Goal: Task Accomplishment & Management: Complete application form

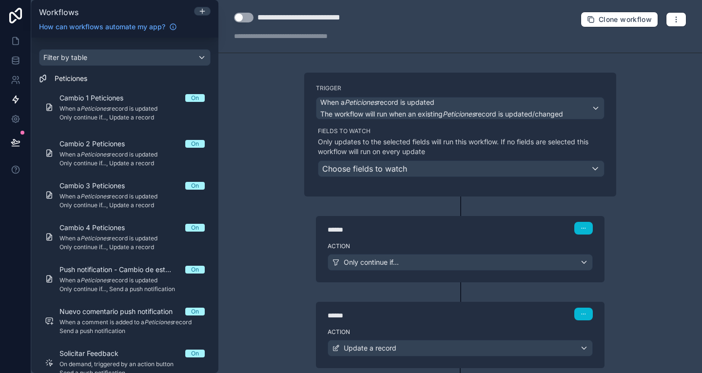
click at [243, 16] on button "Use setting" at bounding box center [243, 18] width 19 height 10
drag, startPoint x: 290, startPoint y: 16, endPoint x: 243, endPoint y: 23, distance: 47.3
click at [243, 23] on div "**********" at bounding box center [304, 26] width 140 height 29
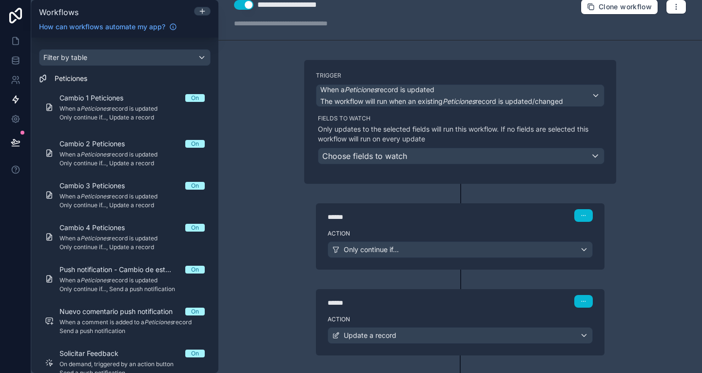
scroll to position [59, 0]
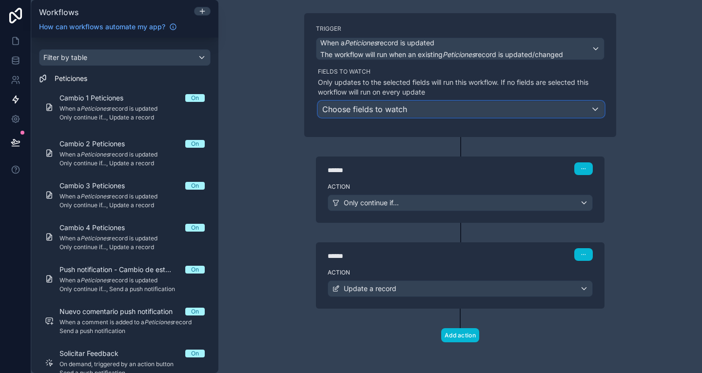
click at [421, 104] on div "Choose fields to watch" at bounding box center [460, 109] width 285 height 16
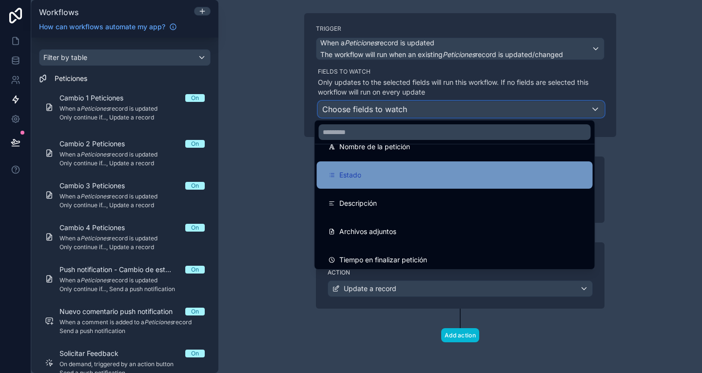
scroll to position [19, 0]
click at [393, 171] on div "Estado" at bounding box center [454, 175] width 252 height 12
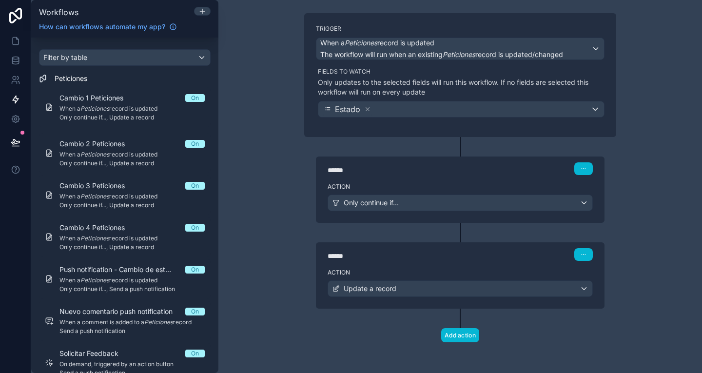
click at [406, 183] on label "Action" at bounding box center [459, 187] width 265 height 8
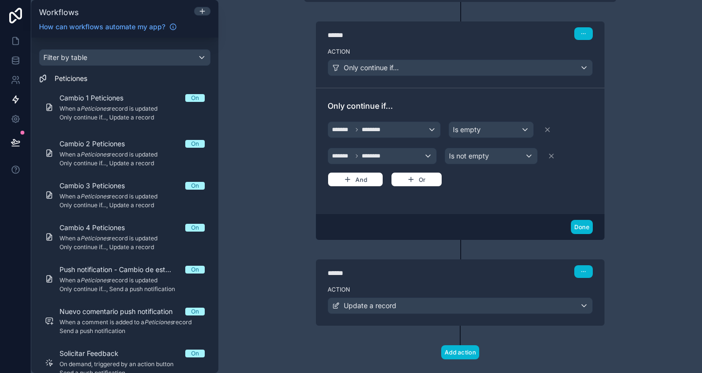
scroll to position [200, 0]
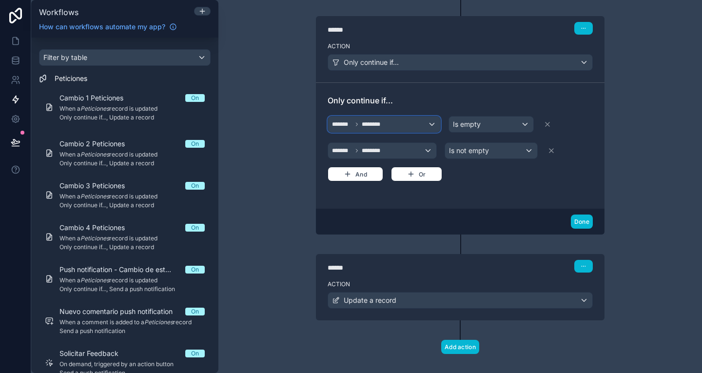
click at [388, 121] on div "******* ********" at bounding box center [384, 124] width 112 height 16
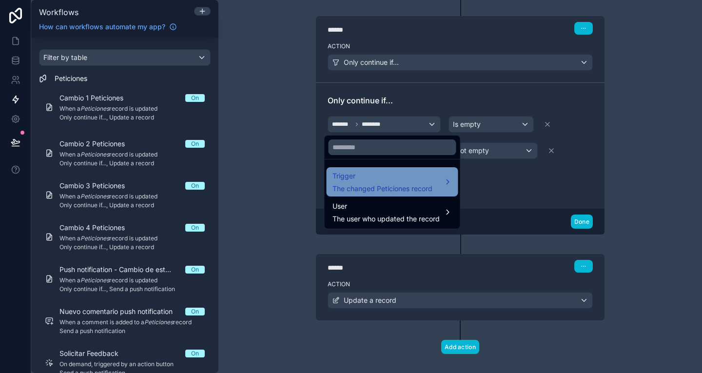
click at [392, 185] on span "The changed Peticiones record" at bounding box center [382, 189] width 100 height 10
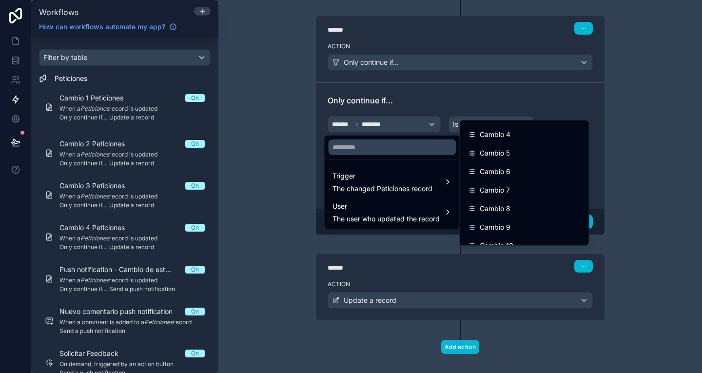
scroll to position [610, 0]
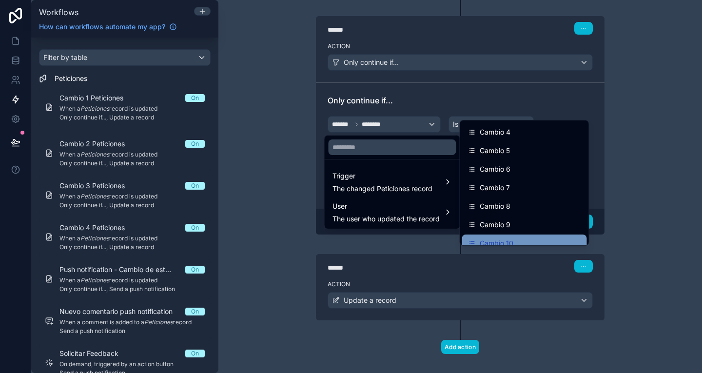
click at [506, 241] on span "Cambio 10" at bounding box center [496, 243] width 34 height 12
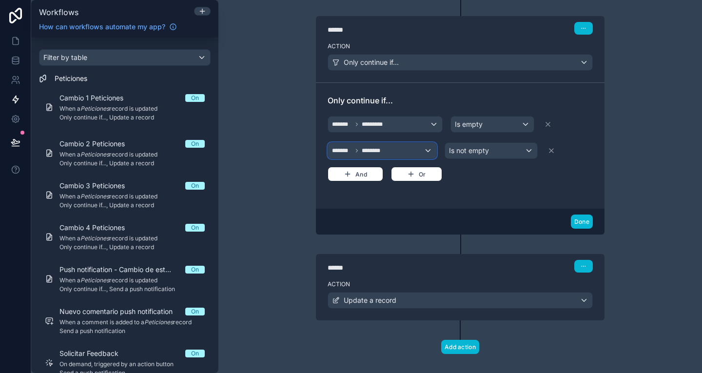
click at [398, 151] on div "******* ********" at bounding box center [382, 151] width 108 height 16
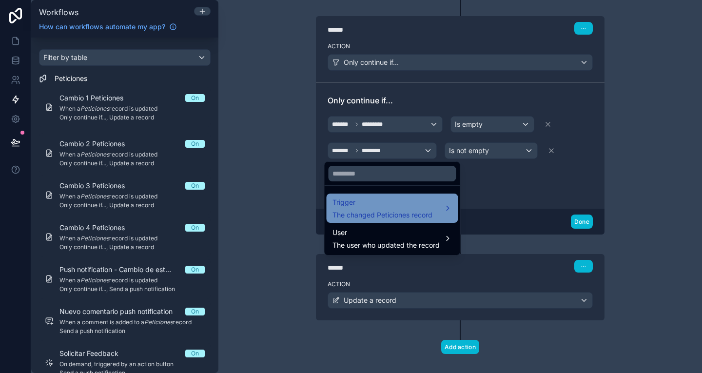
click at [422, 198] on span "Trigger" at bounding box center [382, 202] width 100 height 12
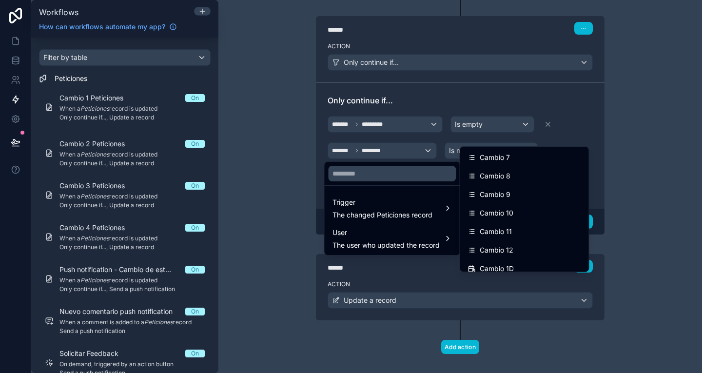
scroll to position [666, 0]
click at [515, 194] on div "Cambio 9" at bounding box center [524, 195] width 113 height 12
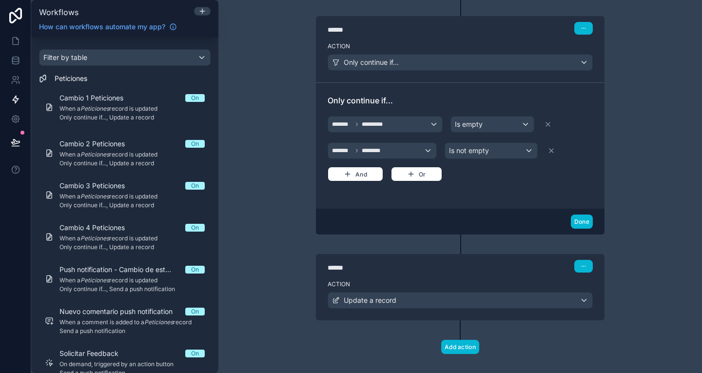
scroll to position [211, 0]
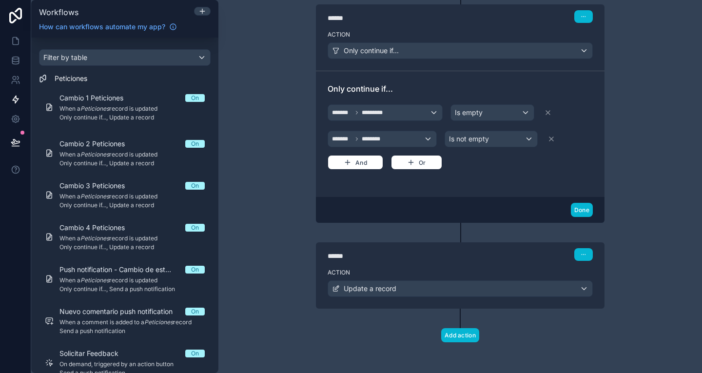
click at [463, 250] on div "****** Step 2" at bounding box center [459, 254] width 265 height 13
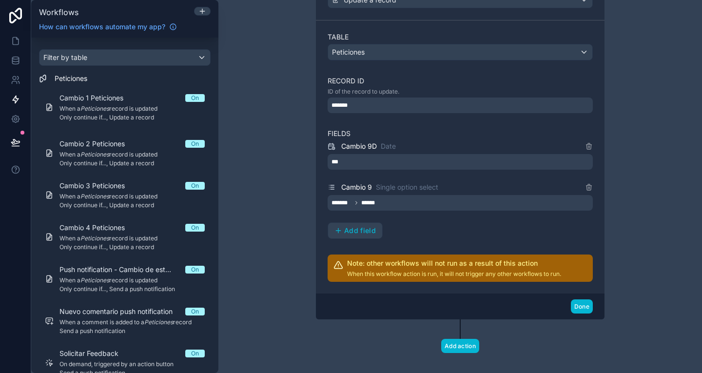
scroll to position [511, 0]
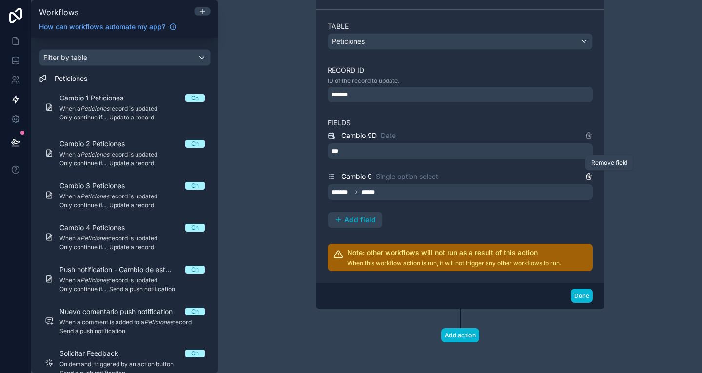
click at [585, 176] on icon at bounding box center [589, 176] width 8 height 8
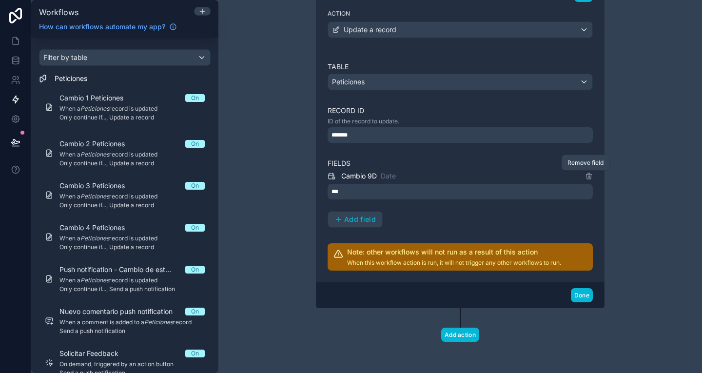
scroll to position [470, 0]
click at [588, 174] on icon at bounding box center [589, 173] width 2 height 1
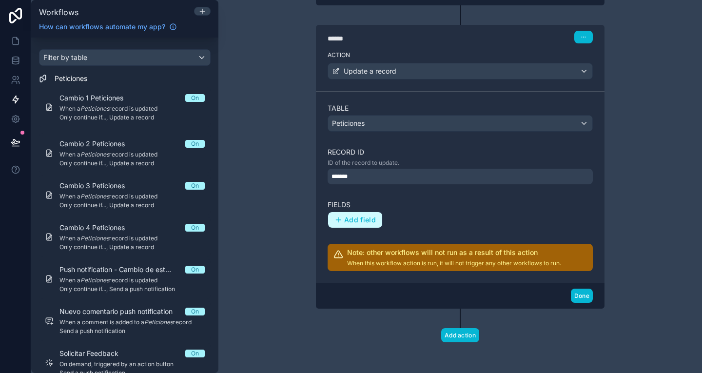
click at [351, 218] on span "Add field" at bounding box center [360, 219] width 32 height 9
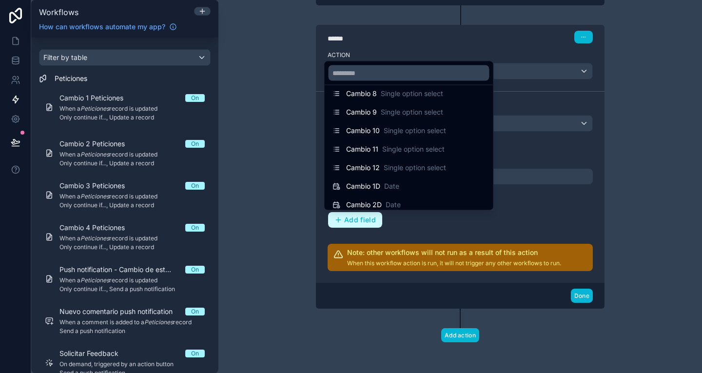
scroll to position [675, 0]
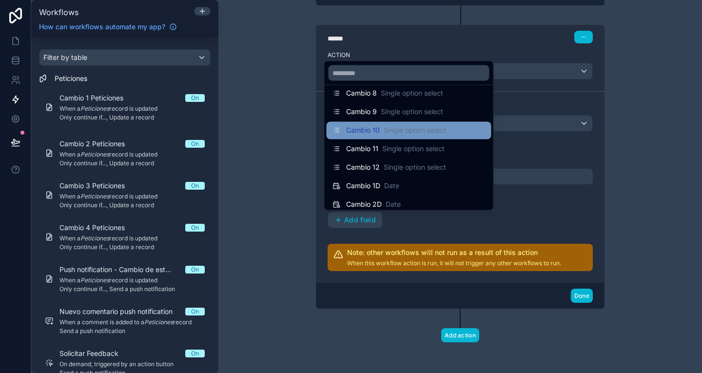
click at [411, 135] on span "Single option select" at bounding box center [414, 131] width 62 height 10
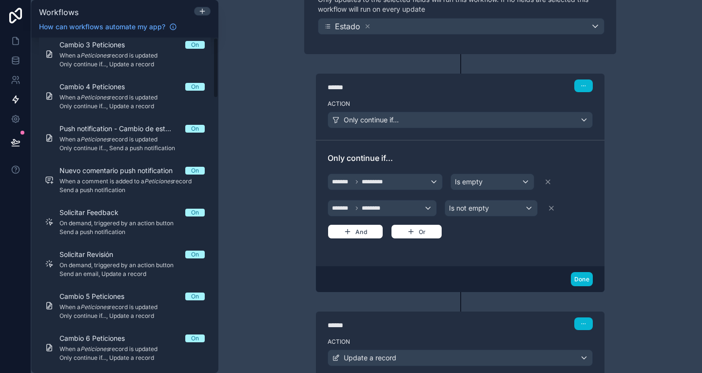
scroll to position [0, 0]
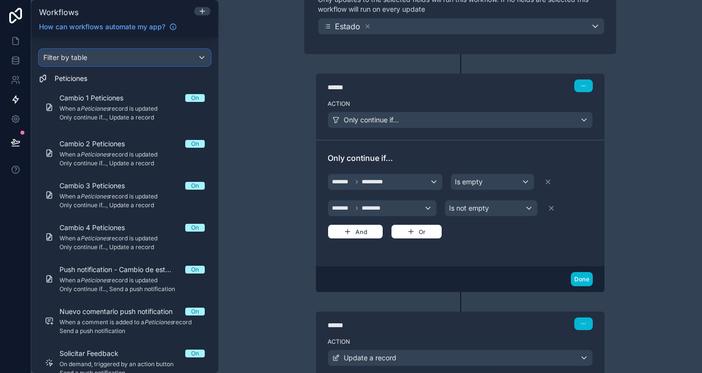
click at [115, 57] on div "Filter by table" at bounding box center [124, 58] width 171 height 16
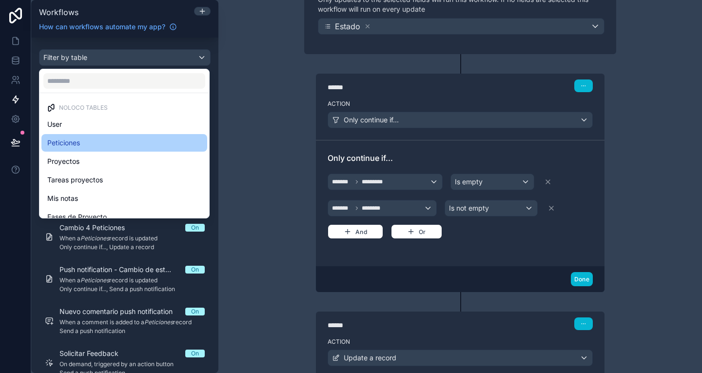
click at [113, 143] on div "Peticiones" at bounding box center [124, 143] width 154 height 12
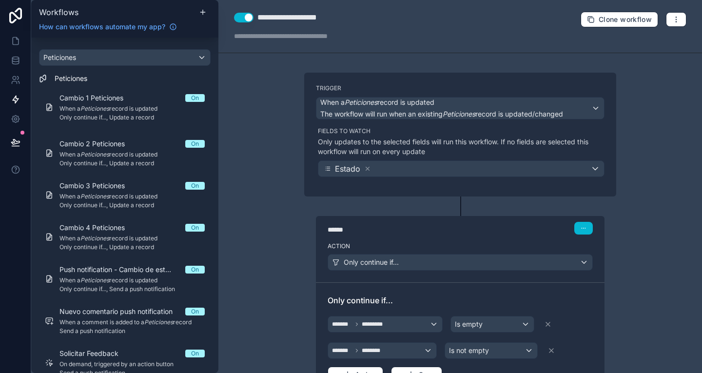
click at [294, 14] on div "**********" at bounding box center [299, 18] width 85 height 12
type div "**********"
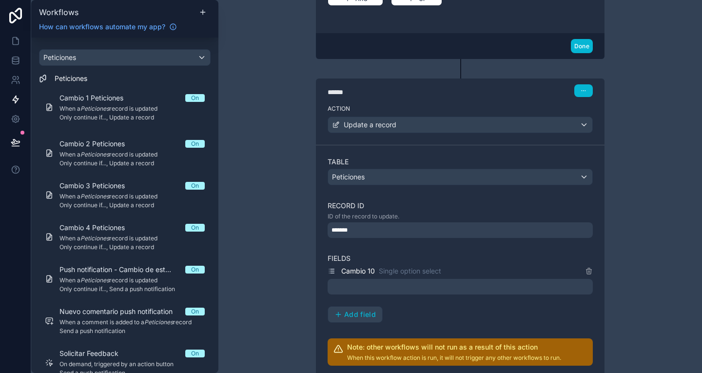
scroll to position [376, 0]
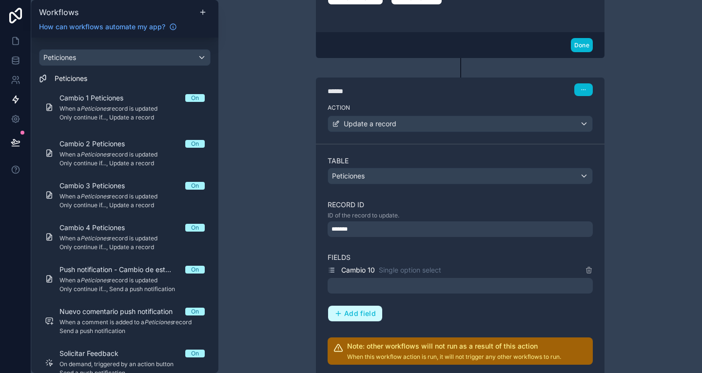
click at [361, 309] on span "Add field" at bounding box center [360, 313] width 32 height 9
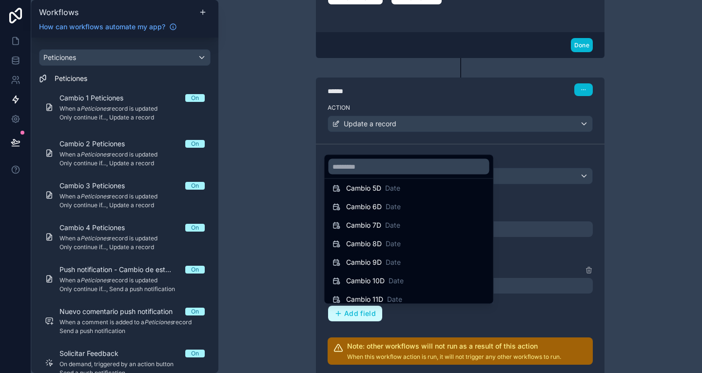
scroll to position [832, 0]
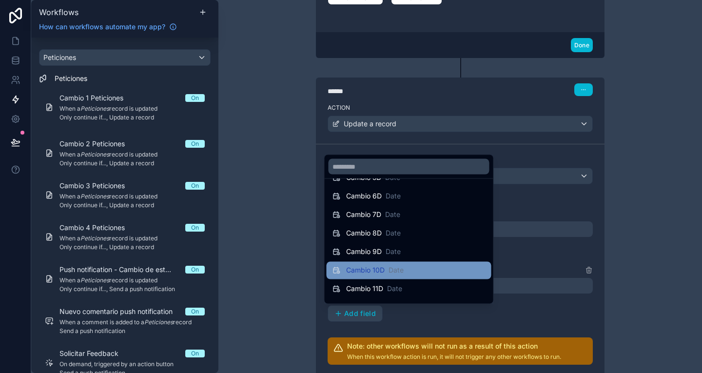
click at [399, 273] on span "Date" at bounding box center [395, 271] width 15 height 10
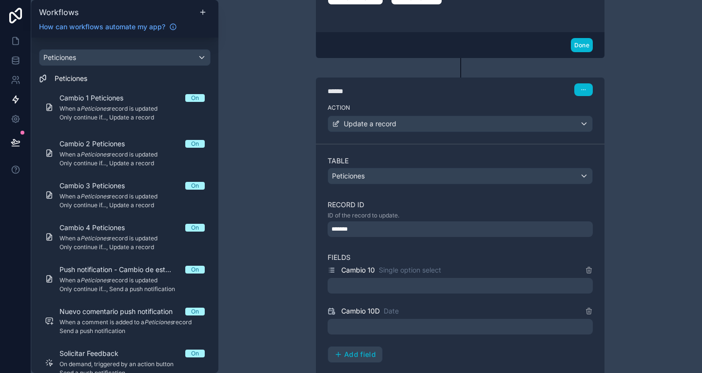
click at [363, 286] on div at bounding box center [459, 286] width 265 height 16
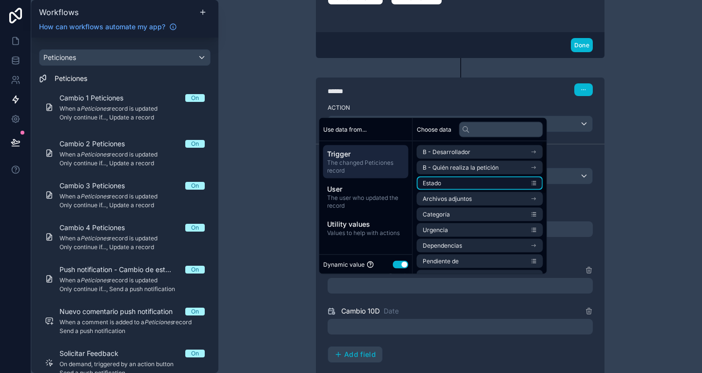
click at [443, 185] on li "Estado" at bounding box center [480, 183] width 126 height 14
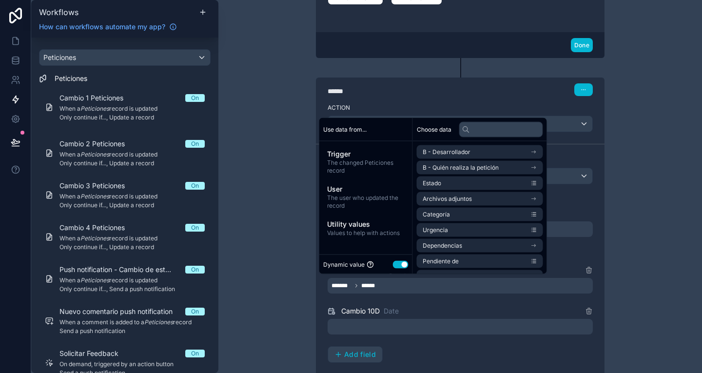
click at [390, 322] on div at bounding box center [459, 327] width 265 height 16
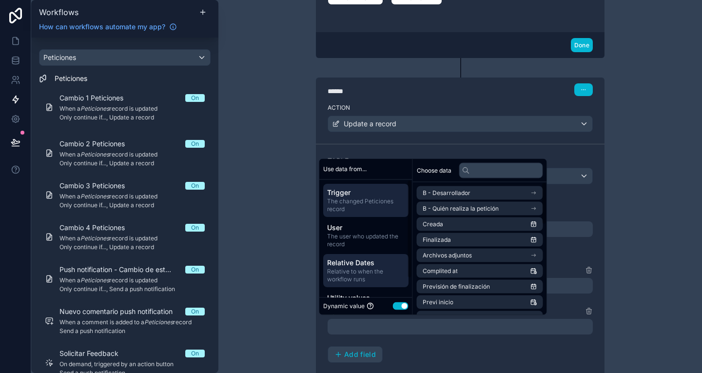
click at [376, 262] on span "Relative Dates" at bounding box center [365, 263] width 77 height 10
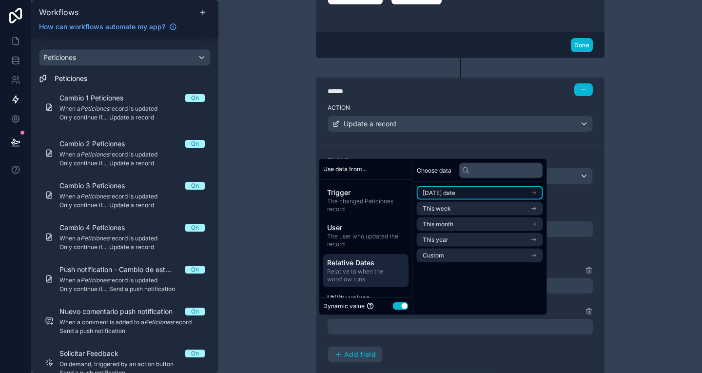
click at [461, 190] on li "[DATE] date" at bounding box center [480, 193] width 126 height 14
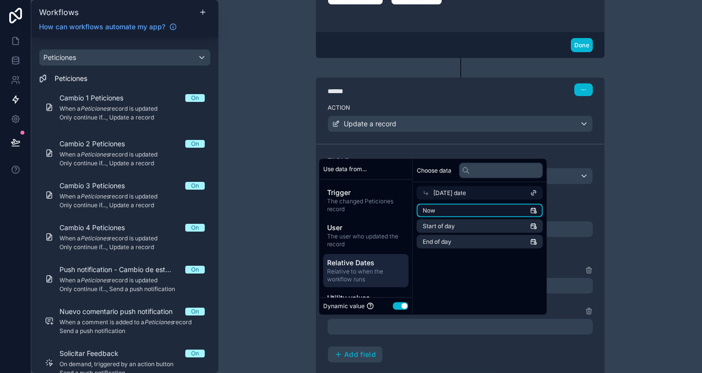
click at [479, 207] on li "Now" at bounding box center [480, 211] width 126 height 14
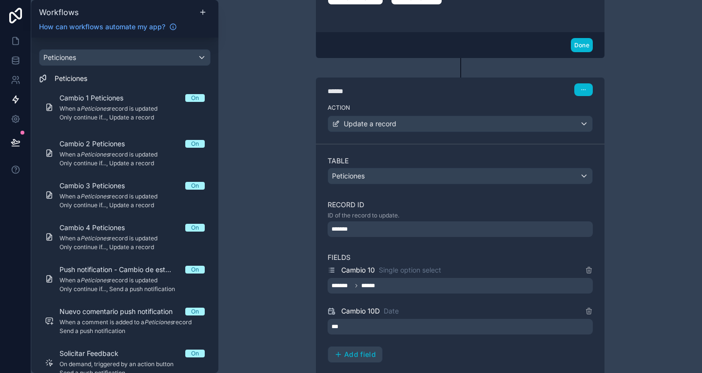
click at [628, 227] on div "**********" at bounding box center [459, 186] width 483 height 373
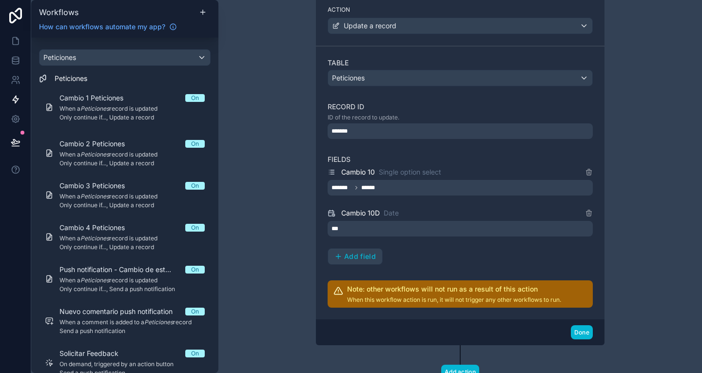
scroll to position [474, 0]
click at [582, 332] on button "Done" at bounding box center [582, 332] width 22 height 14
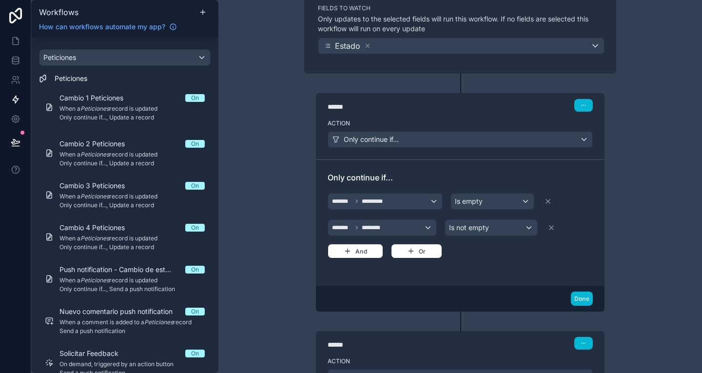
scroll to position [122, 0]
click at [584, 296] on button "Done" at bounding box center [582, 299] width 22 height 14
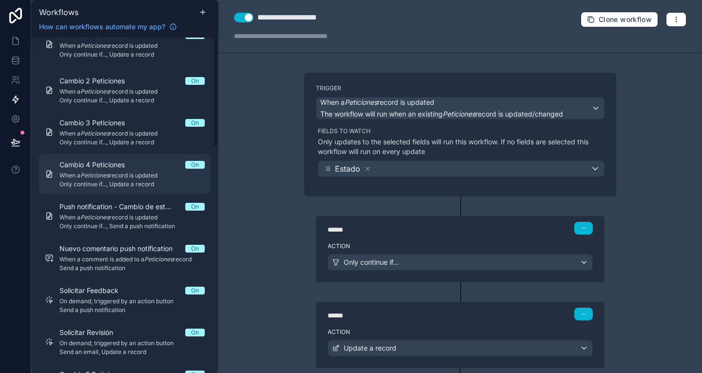
scroll to position [0, 0]
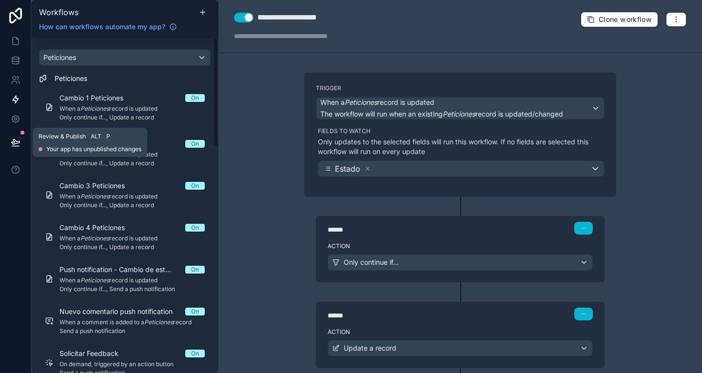
click at [18, 134] on button at bounding box center [15, 142] width 21 height 27
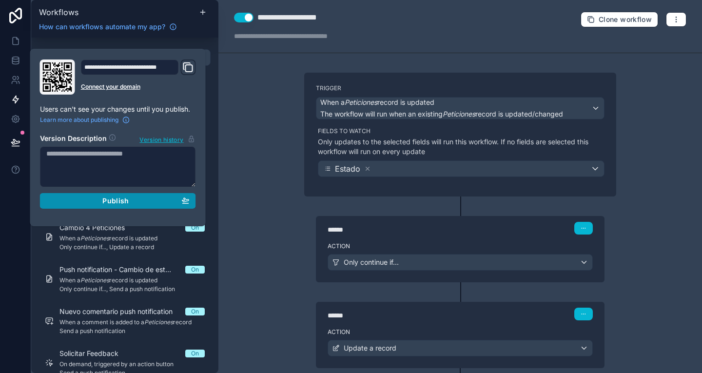
click at [115, 201] on span "Publish" at bounding box center [115, 200] width 26 height 9
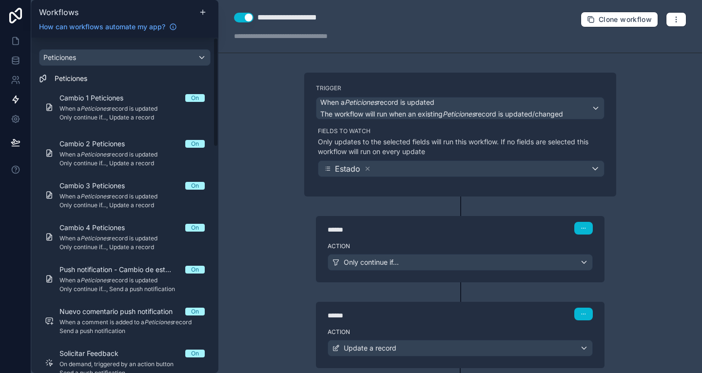
click at [259, 102] on div "**********" at bounding box center [459, 186] width 483 height 373
click at [15, 36] on link at bounding box center [15, 40] width 31 height 19
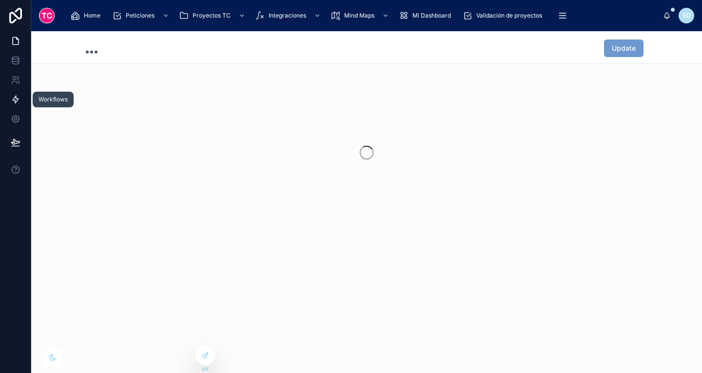
click at [18, 94] on link at bounding box center [15, 99] width 31 height 19
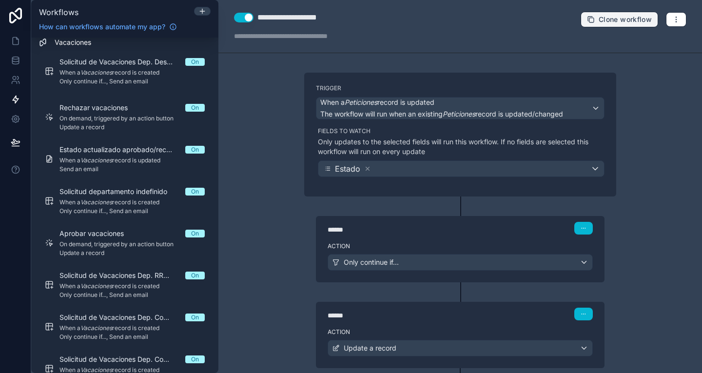
click at [619, 16] on span "Clone workflow" at bounding box center [624, 19] width 53 height 9
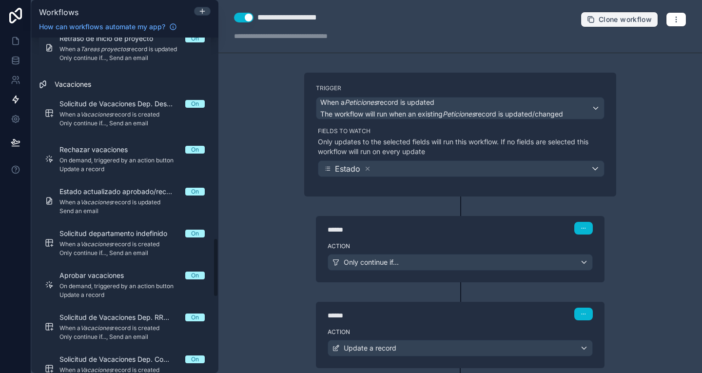
scroll to position [1130, 0]
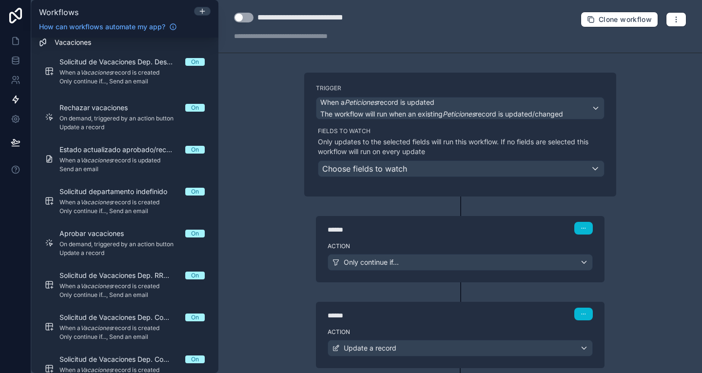
click at [249, 17] on button "Use setting" at bounding box center [243, 18] width 19 height 10
click at [289, 18] on div "**********" at bounding box center [317, 18] width 120 height 12
drag, startPoint x: 289, startPoint y: 18, endPoint x: 252, endPoint y: 17, distance: 37.0
click at [252, 17] on div "**********" at bounding box center [305, 18] width 143 height 12
click at [293, 15] on div "**********" at bounding box center [300, 18] width 87 height 12
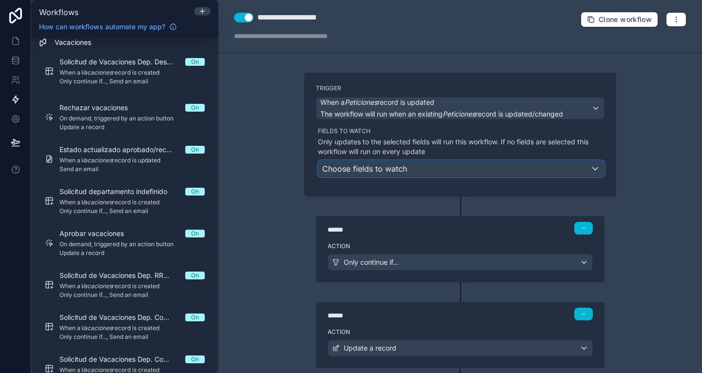
click at [416, 171] on div "Choose fields to watch" at bounding box center [460, 169] width 285 height 16
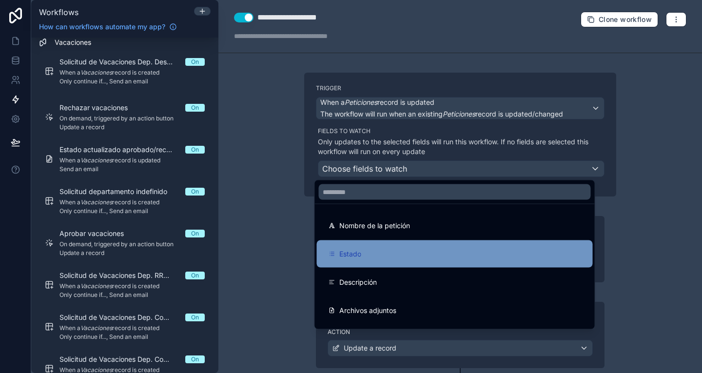
click at [397, 250] on div "Estado" at bounding box center [454, 254] width 252 height 12
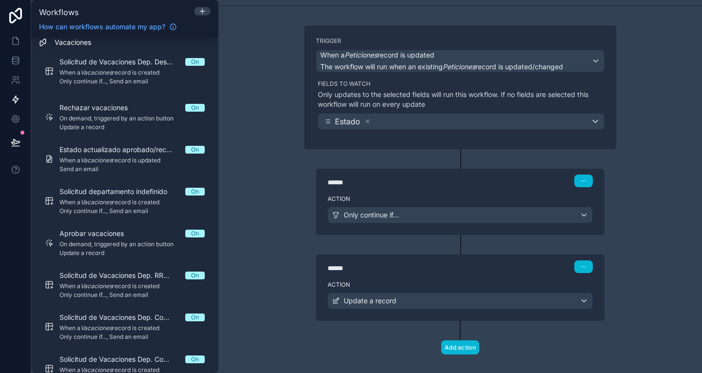
scroll to position [59, 0]
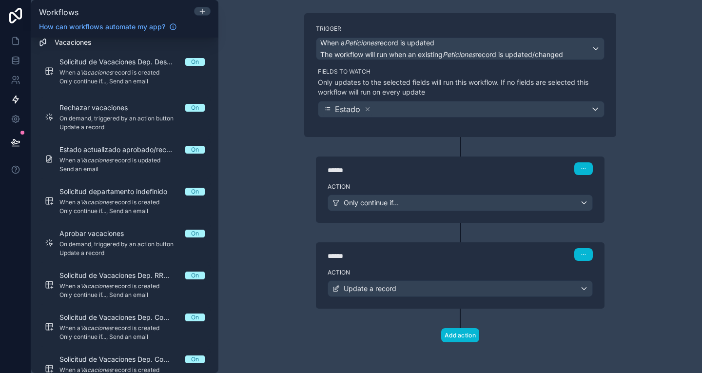
click at [405, 187] on label "Action" at bounding box center [459, 187] width 265 height 8
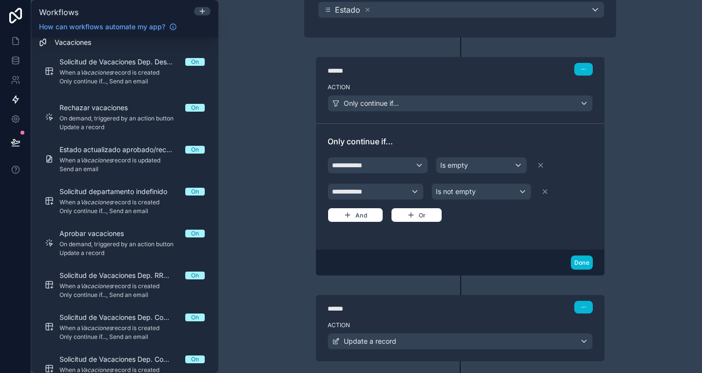
scroll to position [160, 0]
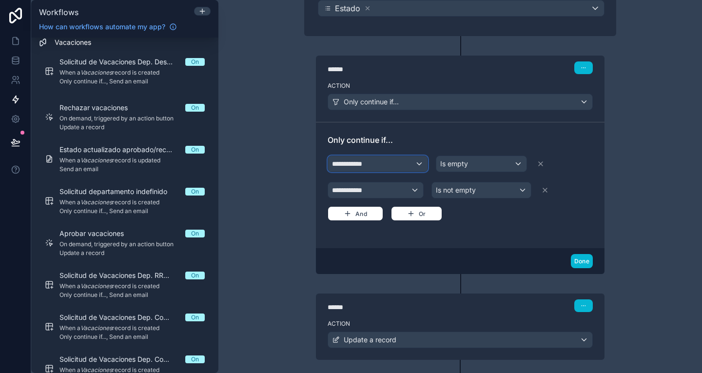
click at [376, 161] on div "**********" at bounding box center [377, 164] width 99 height 16
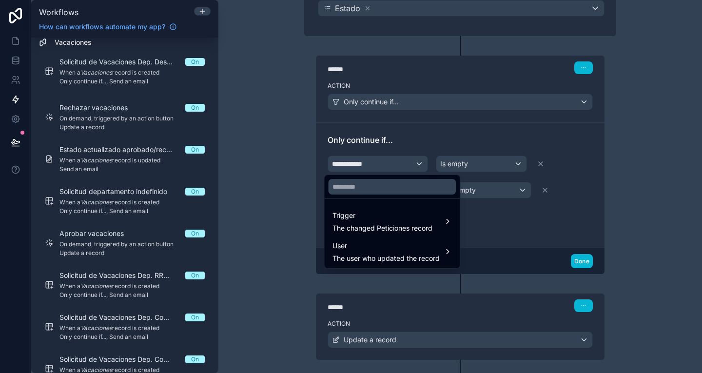
click at [663, 129] on div at bounding box center [351, 186] width 702 height 373
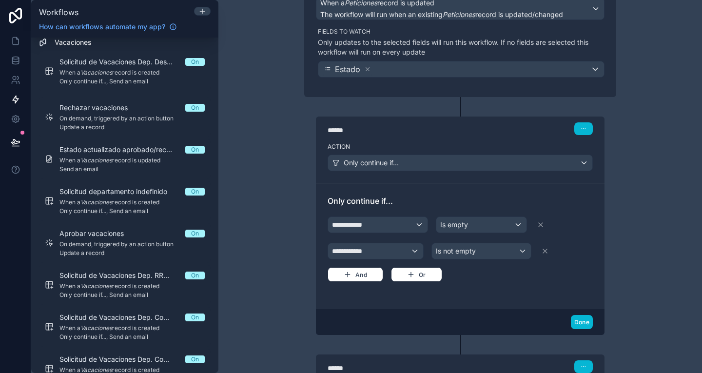
scroll to position [114, 0]
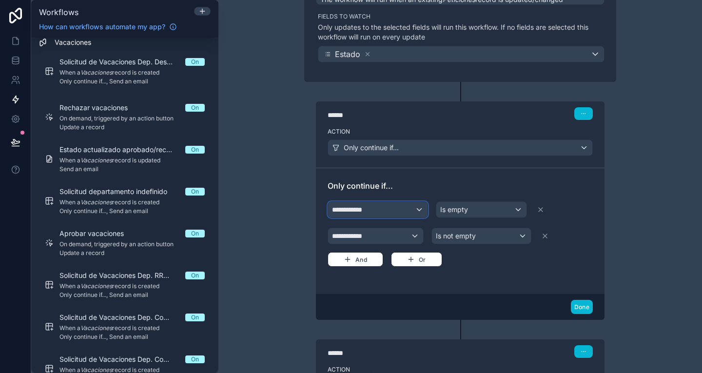
click at [377, 210] on div "**********" at bounding box center [377, 210] width 99 height 16
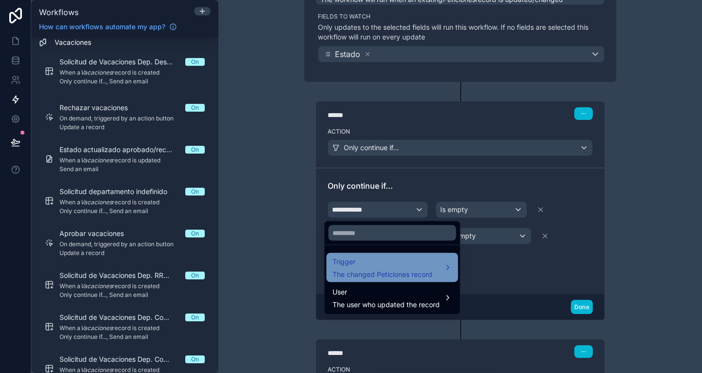
click at [375, 274] on span "The changed Peticiones record" at bounding box center [382, 274] width 100 height 10
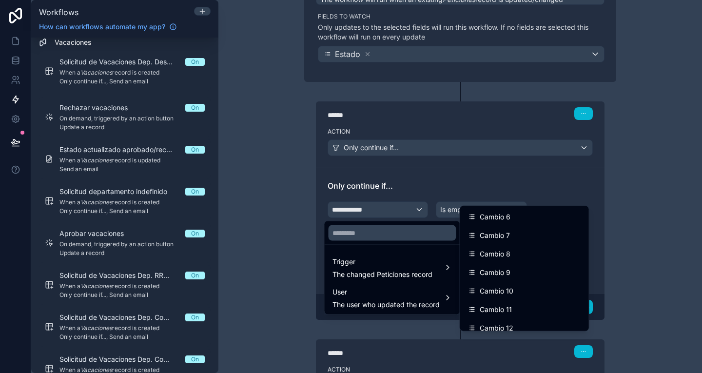
scroll to position [675, 0]
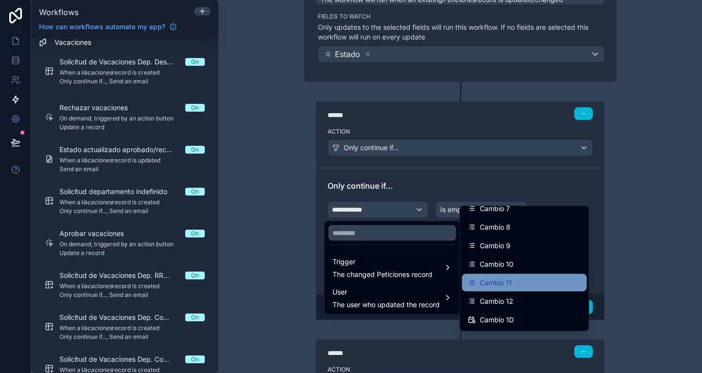
click at [503, 278] on span "Cambio 11" at bounding box center [495, 283] width 32 height 12
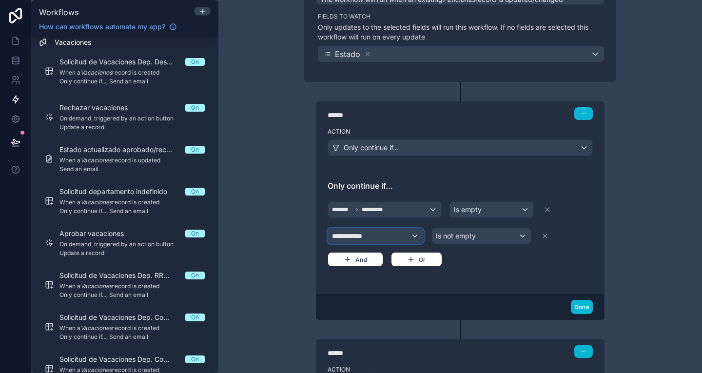
click at [385, 231] on div "**********" at bounding box center [375, 236] width 95 height 16
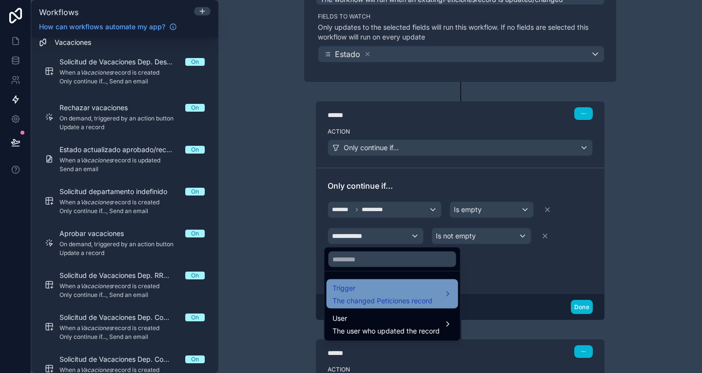
click at [394, 290] on span "Trigger" at bounding box center [382, 288] width 100 height 12
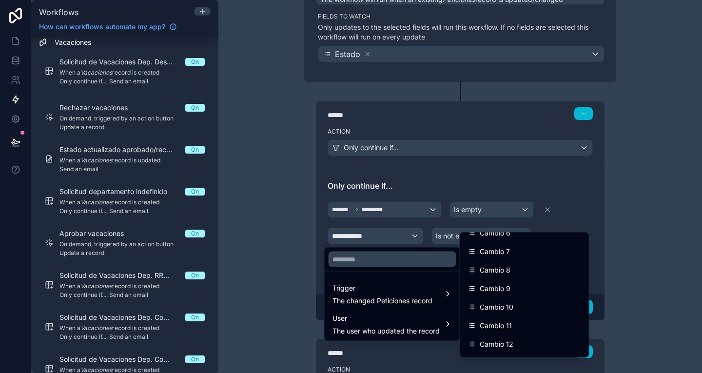
scroll to position [688, 0]
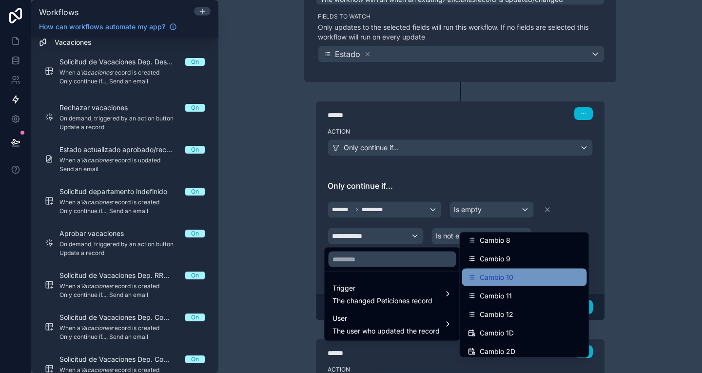
click at [515, 279] on div "Cambio 10" at bounding box center [524, 277] width 113 height 12
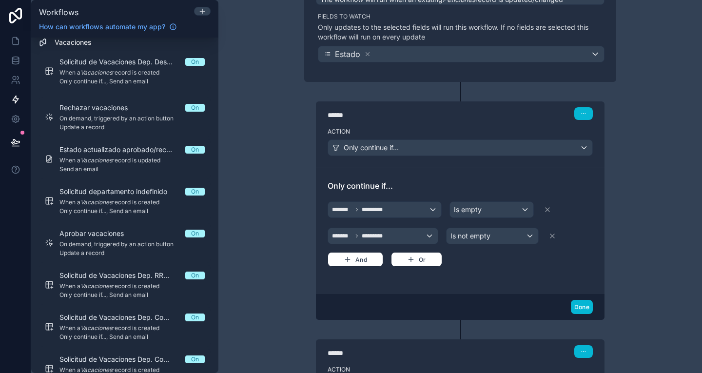
scroll to position [211, 0]
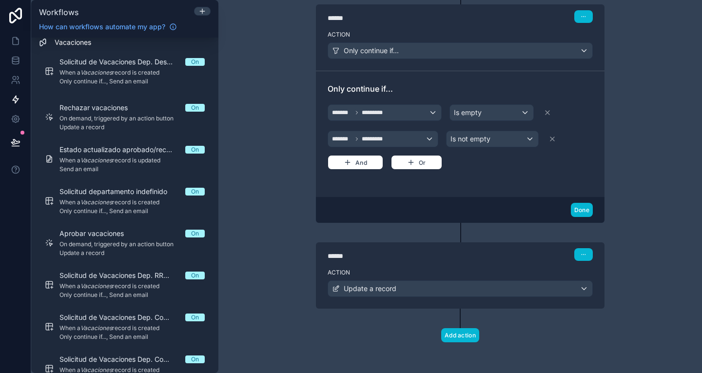
click at [478, 256] on div "****** Step 2" at bounding box center [459, 254] width 265 height 13
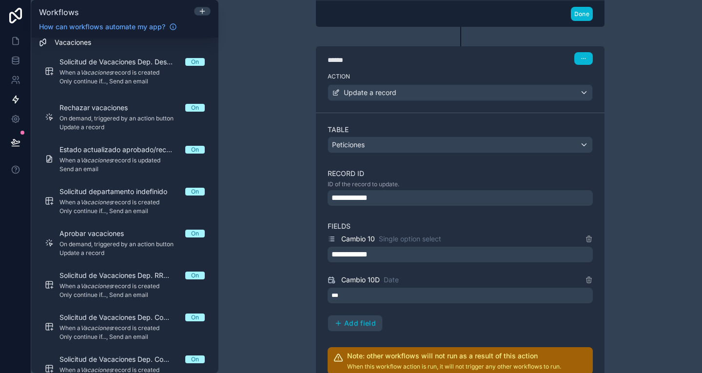
scroll to position [423, 0]
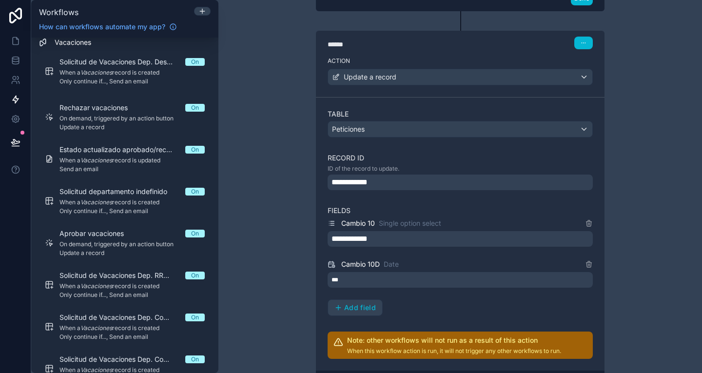
click at [548, 185] on div "**********" at bounding box center [459, 182] width 265 height 16
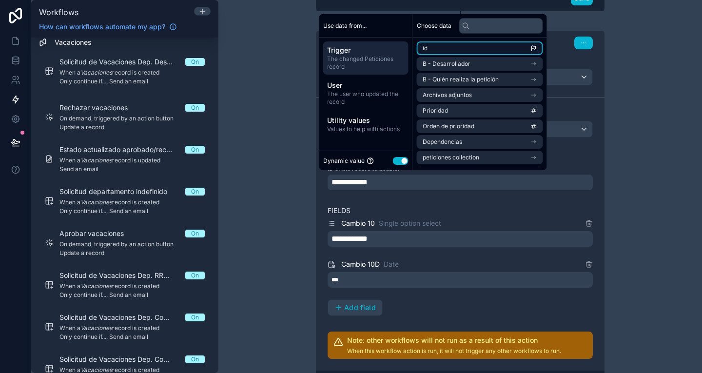
click at [474, 55] on li "id" at bounding box center [480, 48] width 126 height 14
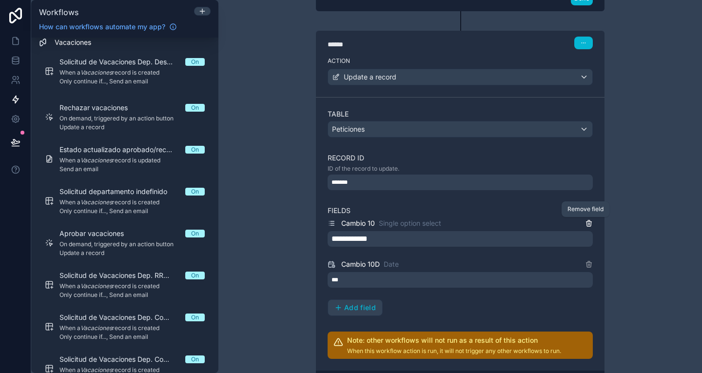
click at [586, 219] on icon at bounding box center [589, 223] width 8 height 8
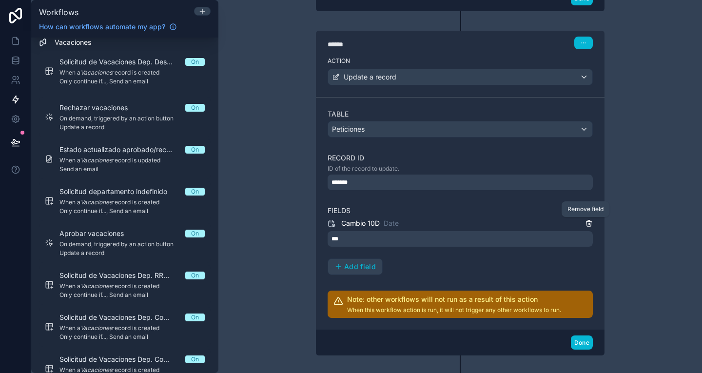
click at [589, 223] on icon at bounding box center [589, 224] width 0 height 2
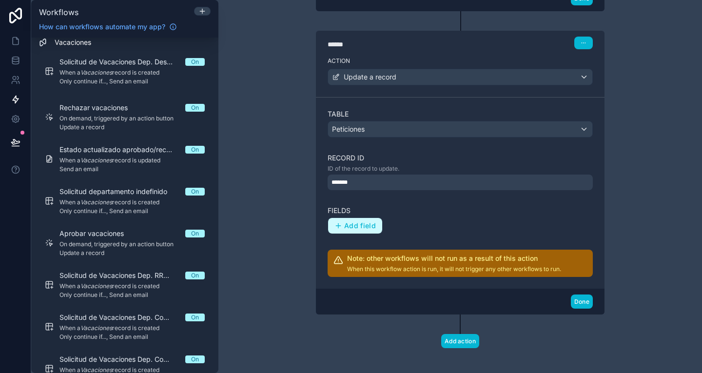
click at [352, 228] on span "Add field" at bounding box center [360, 225] width 32 height 9
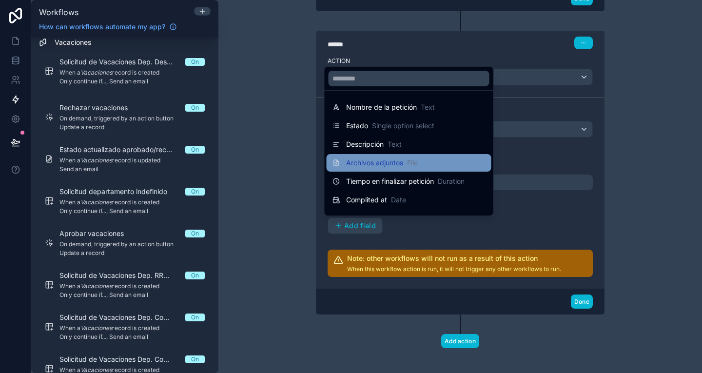
drag, startPoint x: 352, startPoint y: 228, endPoint x: 413, endPoint y: 166, distance: 86.5
click at [413, 166] on div "**********" at bounding box center [459, 186] width 483 height 373
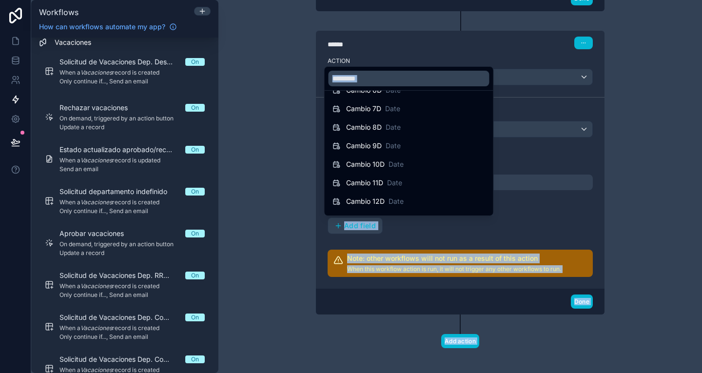
scroll to position [861, 0]
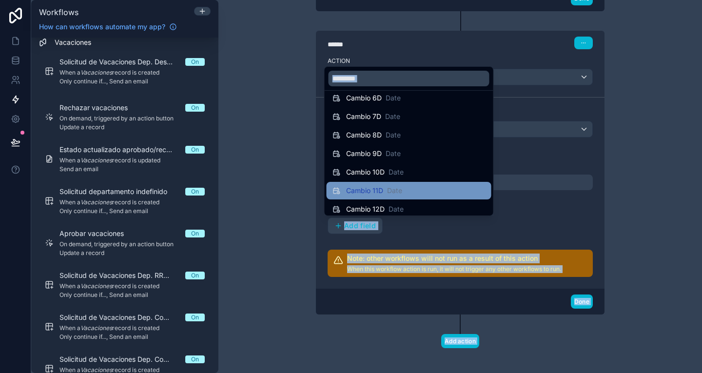
click at [414, 188] on div "Cambio 11D Date" at bounding box center [408, 191] width 153 height 12
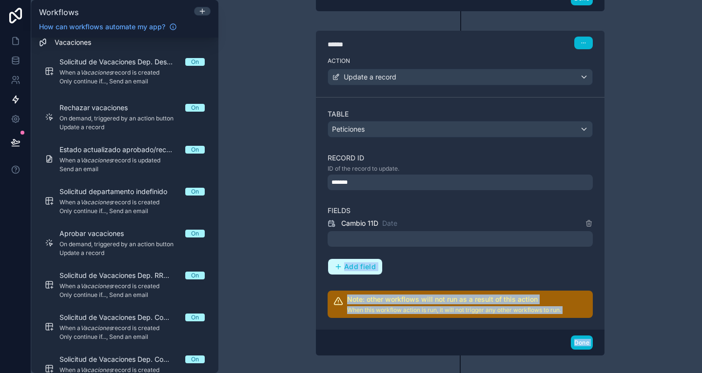
click at [352, 267] on span "Add field" at bounding box center [360, 266] width 32 height 9
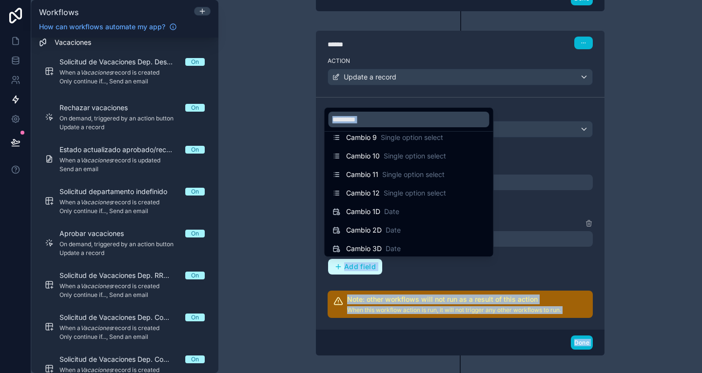
scroll to position [695, 0]
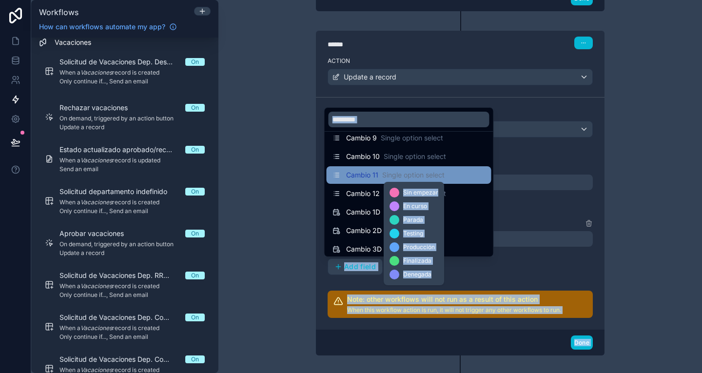
click at [413, 178] on span "Single option select" at bounding box center [413, 175] width 62 height 10
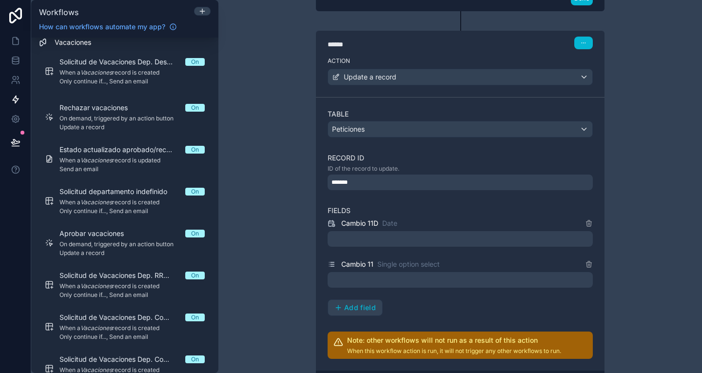
click at [364, 242] on div at bounding box center [459, 239] width 265 height 16
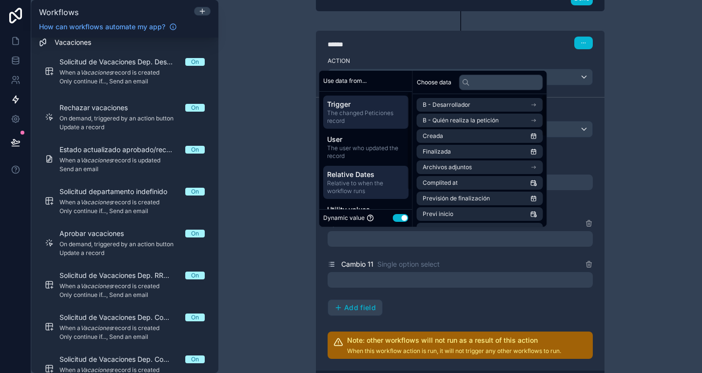
click at [366, 174] on span "Relative Dates" at bounding box center [365, 175] width 77 height 10
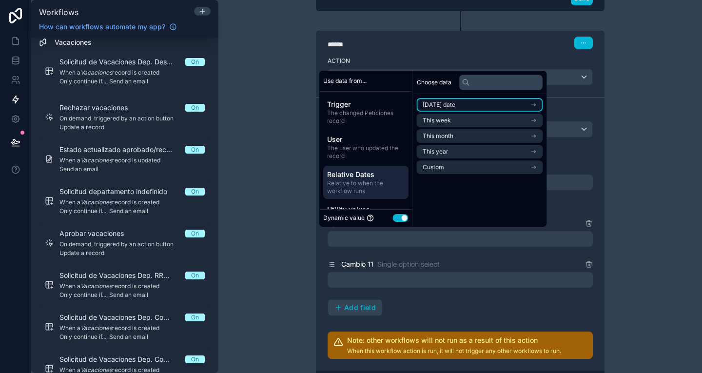
click at [481, 102] on li "[DATE] date" at bounding box center [480, 105] width 126 height 14
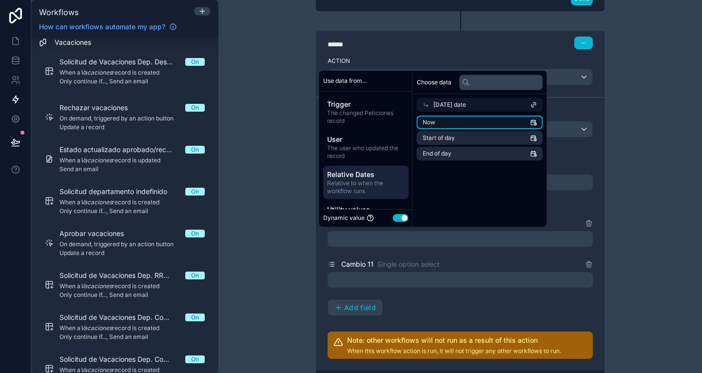
click at [477, 119] on li "Now" at bounding box center [480, 122] width 126 height 14
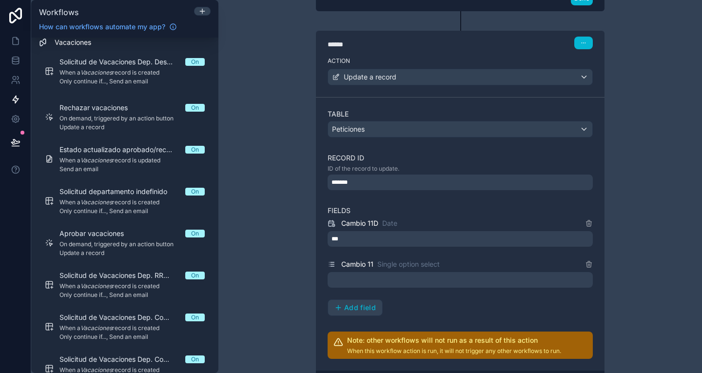
click at [373, 279] on div at bounding box center [459, 280] width 265 height 16
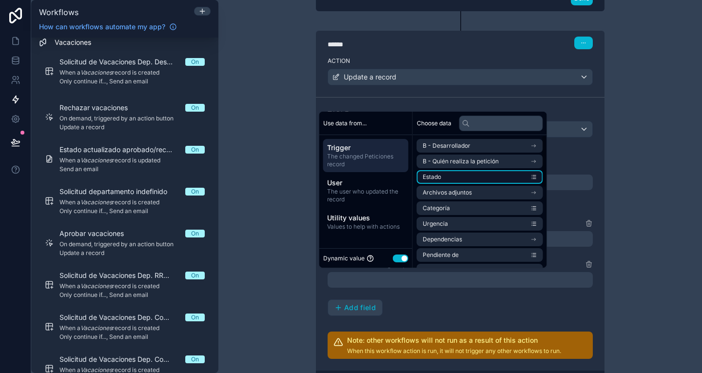
click at [437, 172] on li "Estado" at bounding box center [480, 177] width 126 height 14
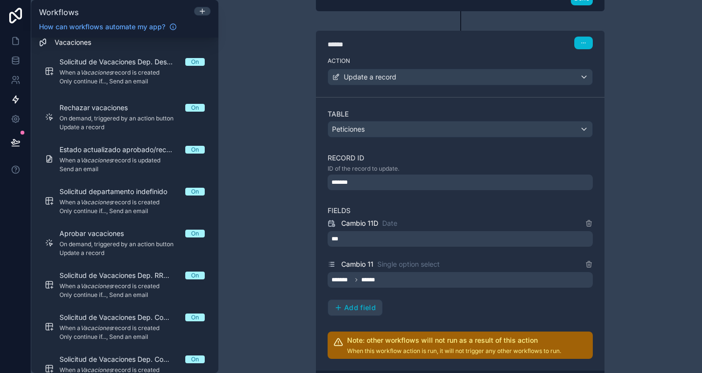
click at [654, 202] on div "**********" at bounding box center [459, 186] width 483 height 373
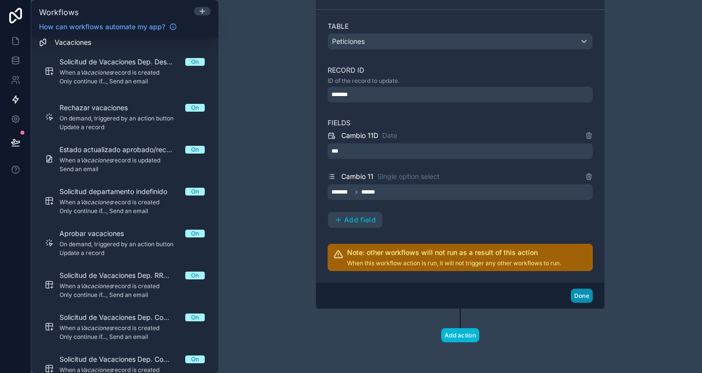
click at [579, 293] on button "Done" at bounding box center [582, 295] width 22 height 14
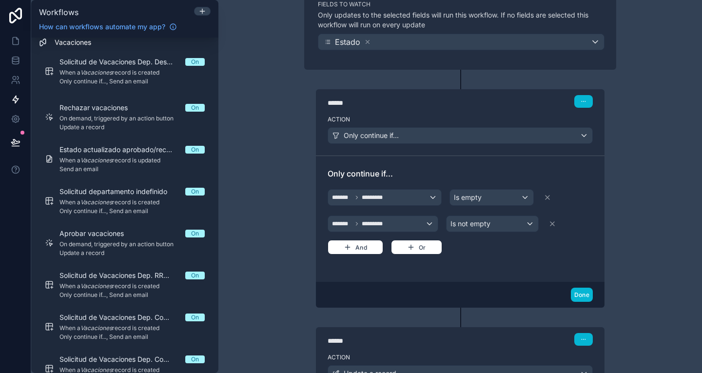
scroll to position [126, 0]
click at [575, 292] on button "Done" at bounding box center [582, 295] width 22 height 14
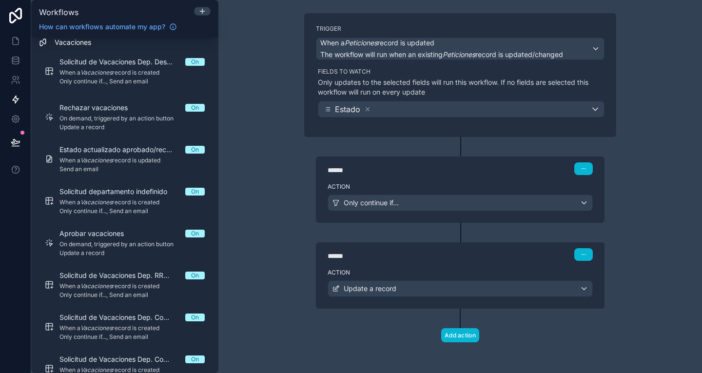
click at [679, 257] on div "**********" at bounding box center [459, 186] width 483 height 373
click at [411, 267] on div "Action Update a record" at bounding box center [460, 287] width 288 height 44
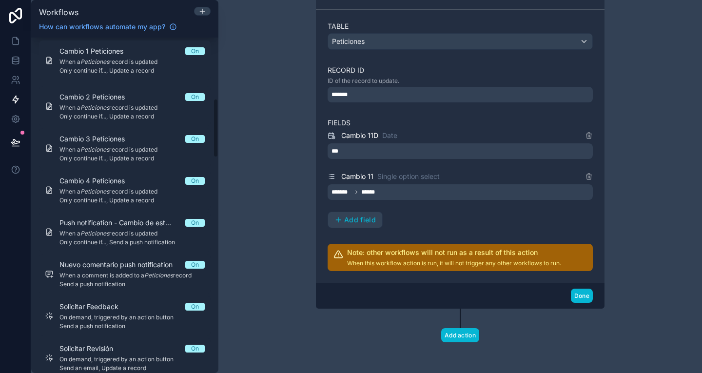
scroll to position [0, 0]
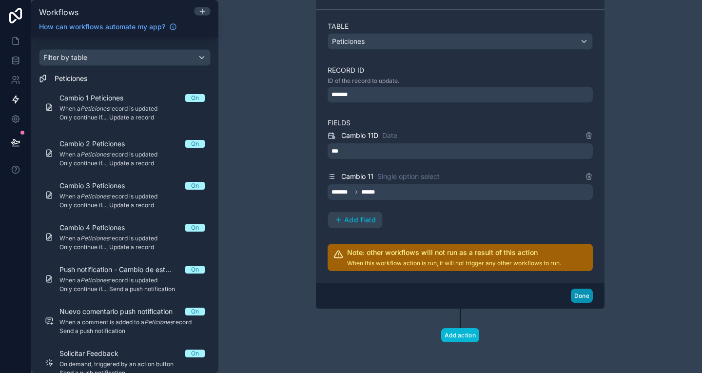
click at [581, 297] on button "Done" at bounding box center [582, 295] width 22 height 14
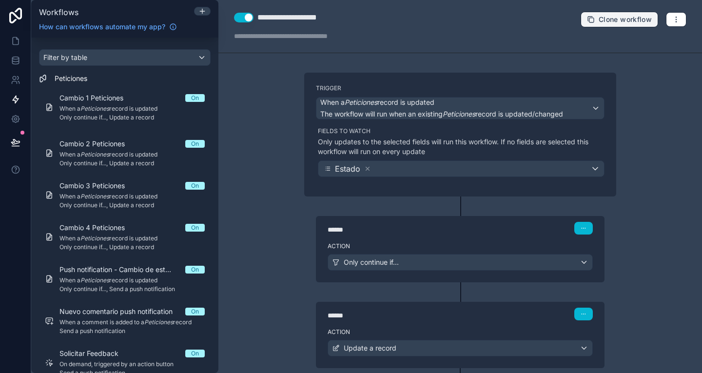
click at [619, 17] on span "Clone workflow" at bounding box center [624, 19] width 53 height 9
drag, startPoint x: 291, startPoint y: 17, endPoint x: 253, endPoint y: 18, distance: 37.5
click at [253, 18] on div "**********" at bounding box center [305, 18] width 142 height 12
type div "**********"
click at [298, 19] on div "**********" at bounding box center [299, 18] width 85 height 12
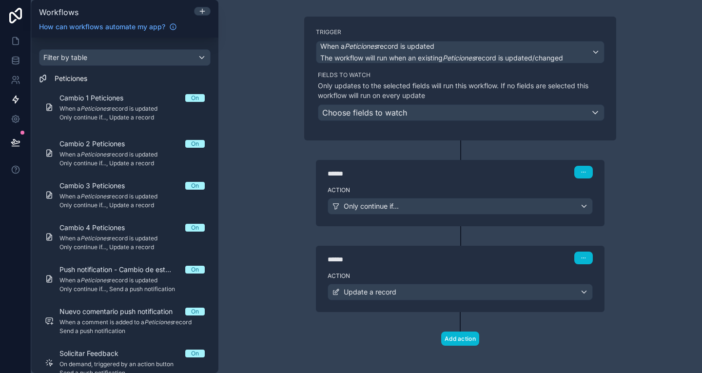
scroll to position [59, 0]
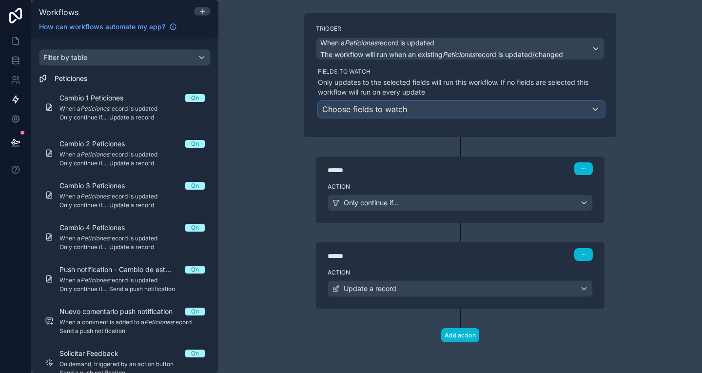
click at [410, 107] on div "Choose fields to watch" at bounding box center [460, 109] width 285 height 16
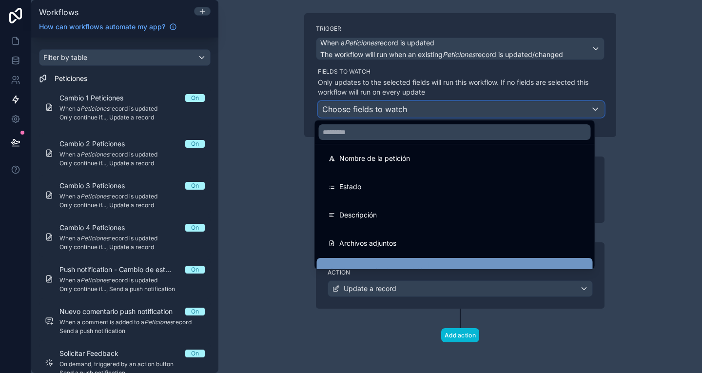
scroll to position [0, 0]
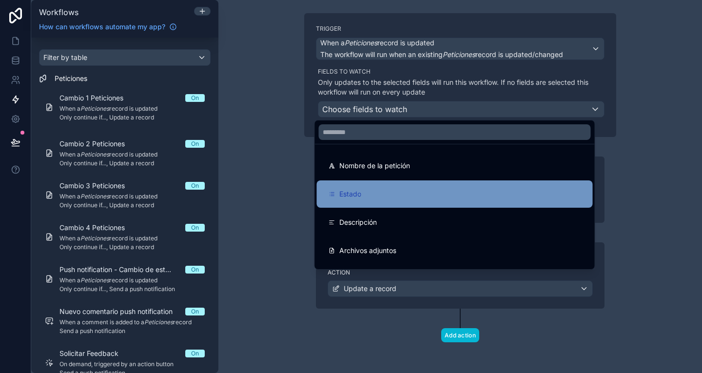
click at [383, 201] on div "Estado" at bounding box center [455, 193] width 276 height 27
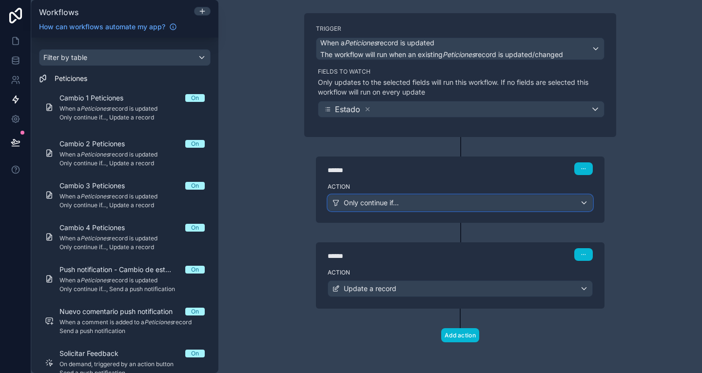
click at [383, 201] on span "Only continue if..." at bounding box center [370, 203] width 55 height 10
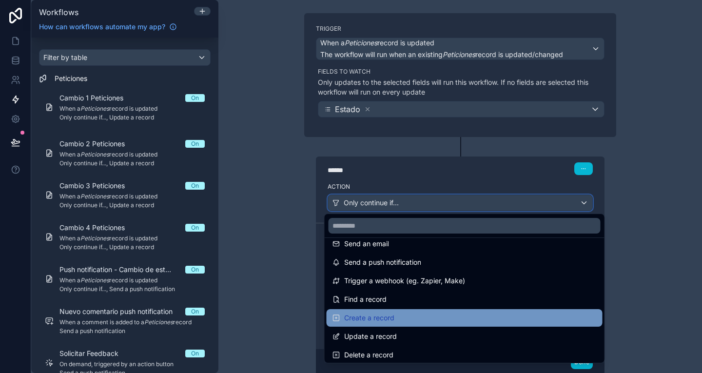
scroll to position [14, 0]
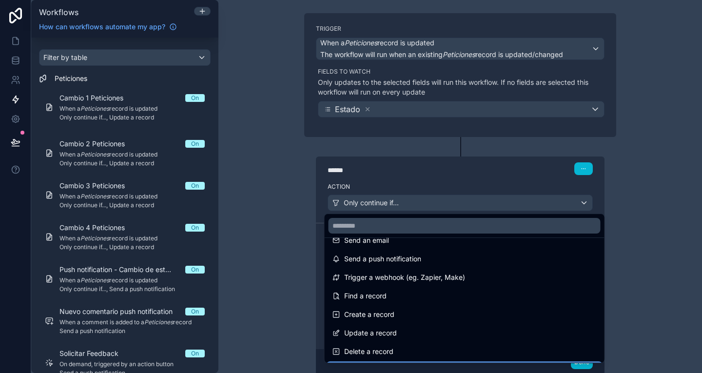
click at [579, 165] on div at bounding box center [351, 186] width 702 height 373
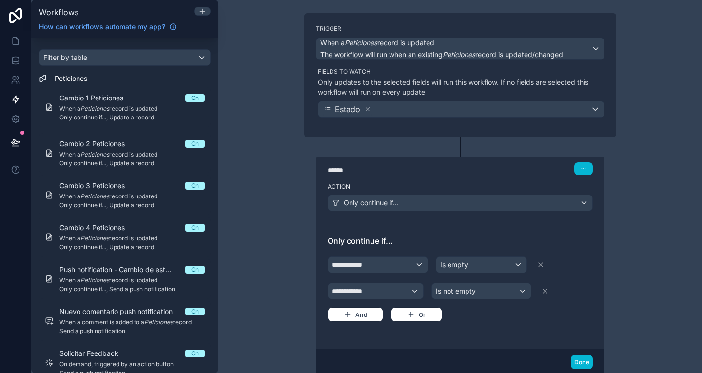
click at [654, 171] on div "**********" at bounding box center [459, 186] width 483 height 373
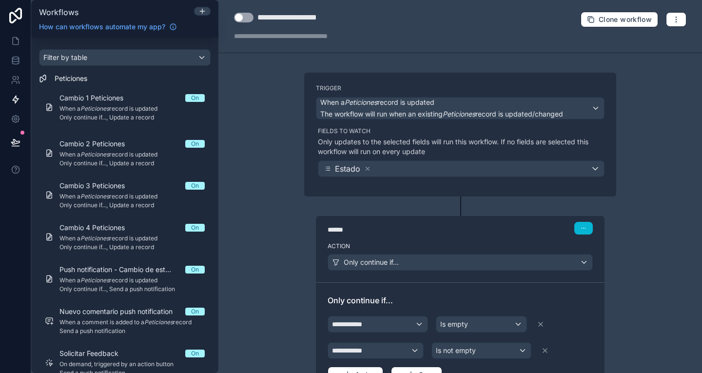
click at [247, 20] on button "Use setting" at bounding box center [243, 18] width 19 height 10
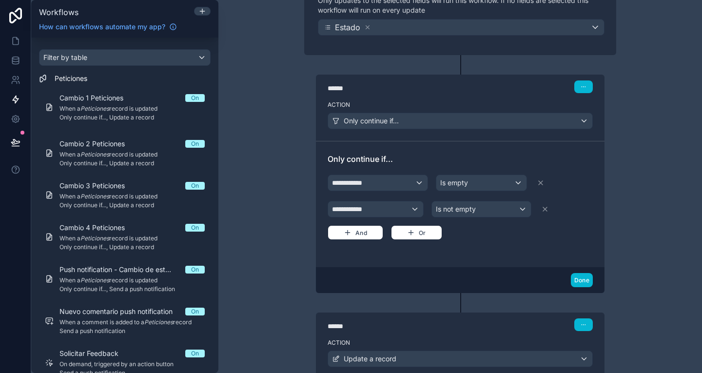
scroll to position [144, 0]
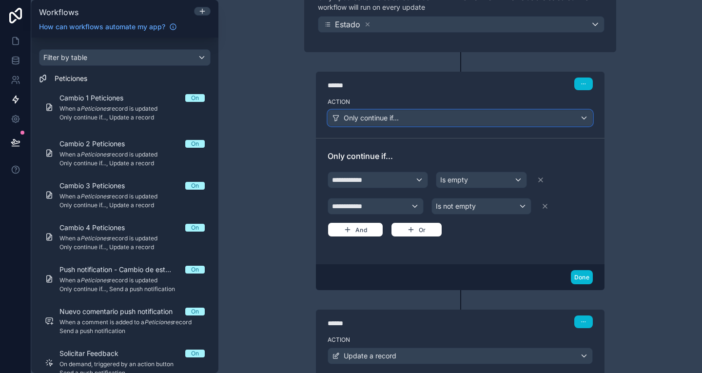
click at [400, 115] on div "Only continue if..." at bounding box center [460, 118] width 264 height 16
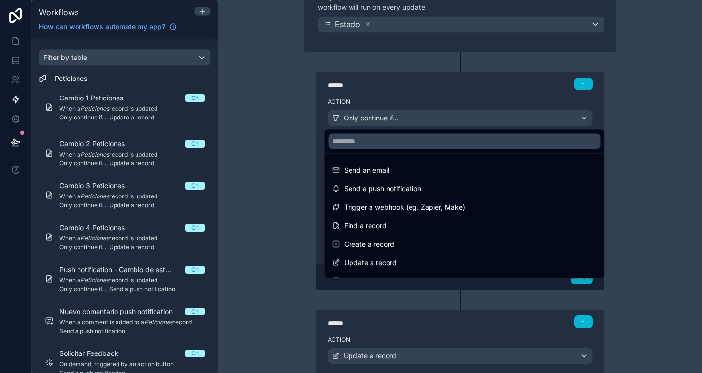
click at [400, 115] on div at bounding box center [351, 186] width 702 height 373
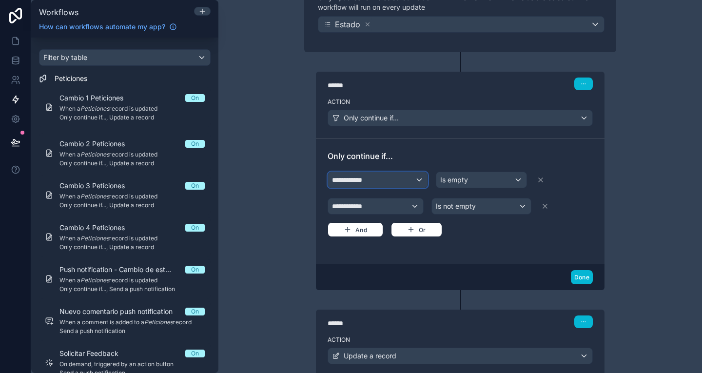
click at [388, 181] on div "**********" at bounding box center [377, 180] width 99 height 16
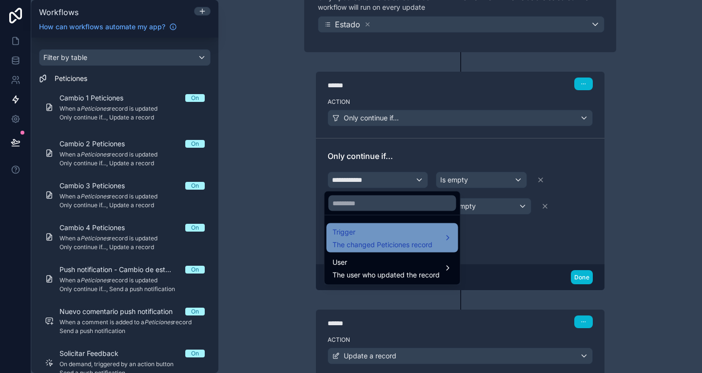
click at [381, 235] on span "Trigger" at bounding box center [382, 232] width 100 height 12
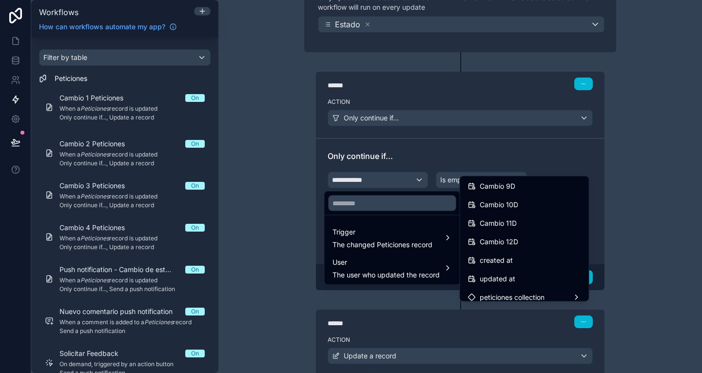
scroll to position [932, 0]
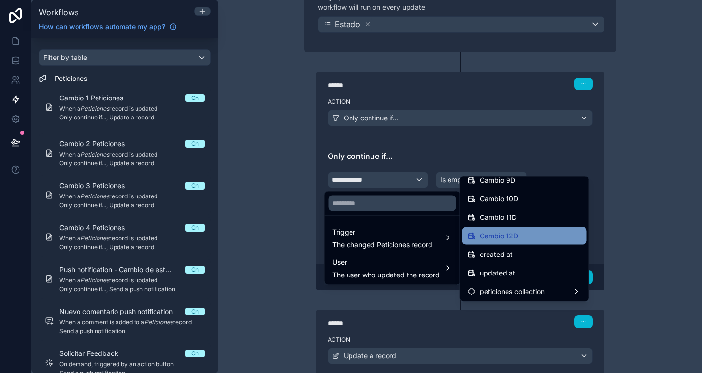
click at [513, 235] on span "Cambio 12D" at bounding box center [498, 236] width 38 height 12
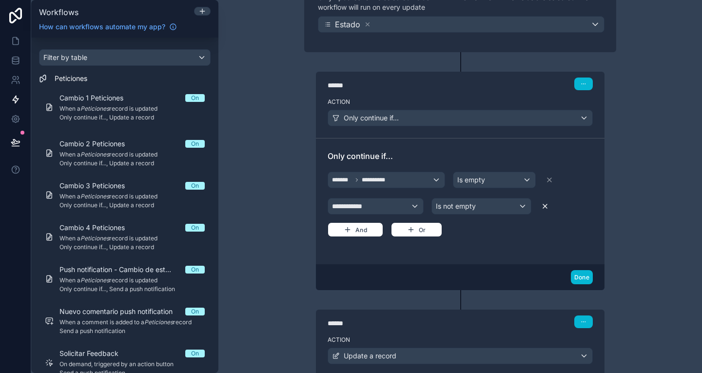
click at [541, 208] on icon at bounding box center [545, 206] width 8 height 8
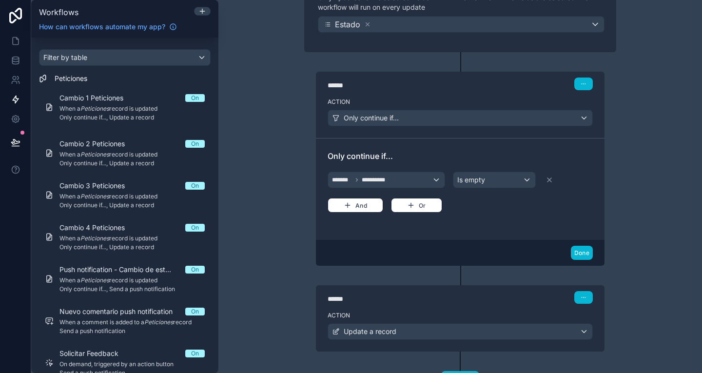
scroll to position [187, 0]
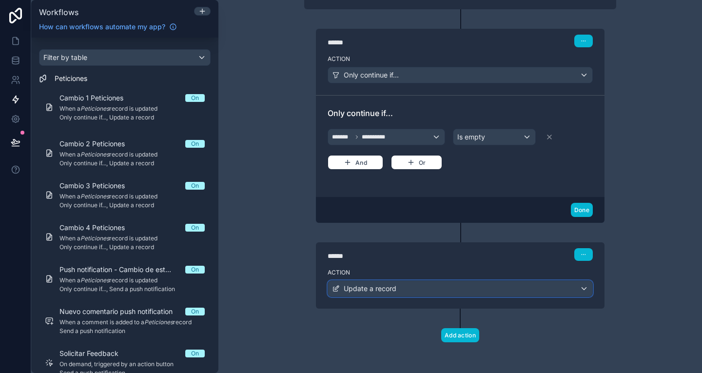
click at [476, 284] on div "Update a record" at bounding box center [460, 289] width 264 height 16
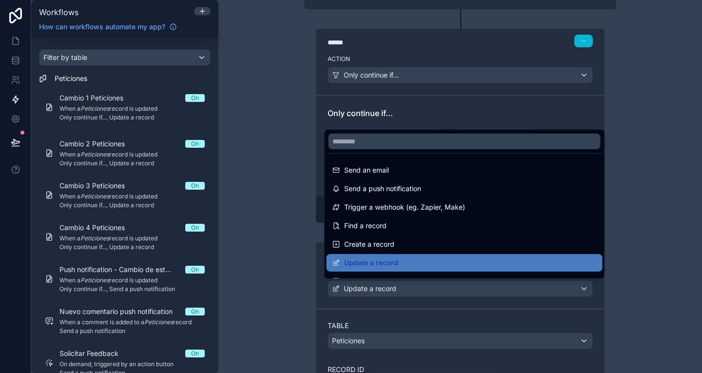
click at [628, 318] on div at bounding box center [351, 186] width 702 height 373
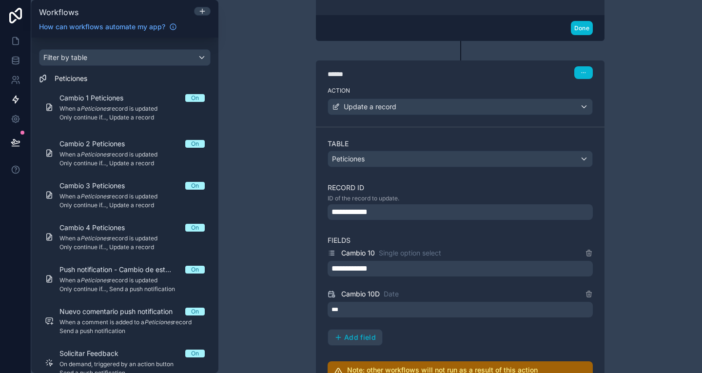
scroll to position [369, 0]
click at [575, 213] on div "**********" at bounding box center [459, 212] width 265 height 16
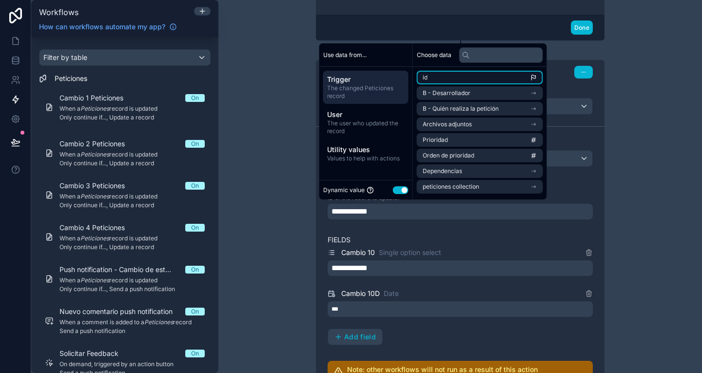
click at [467, 81] on li "id" at bounding box center [480, 78] width 126 height 14
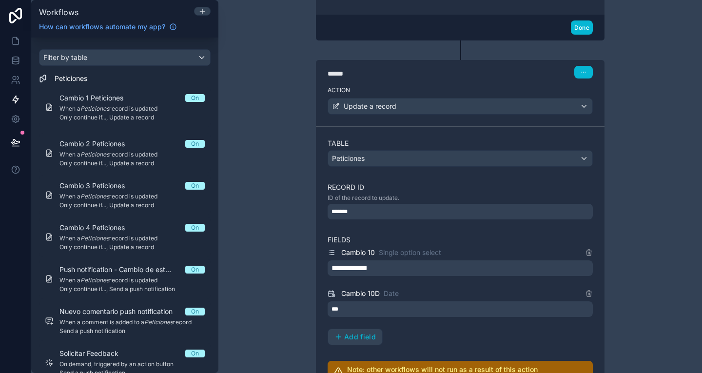
click at [410, 272] on div "**********" at bounding box center [459, 268] width 265 height 16
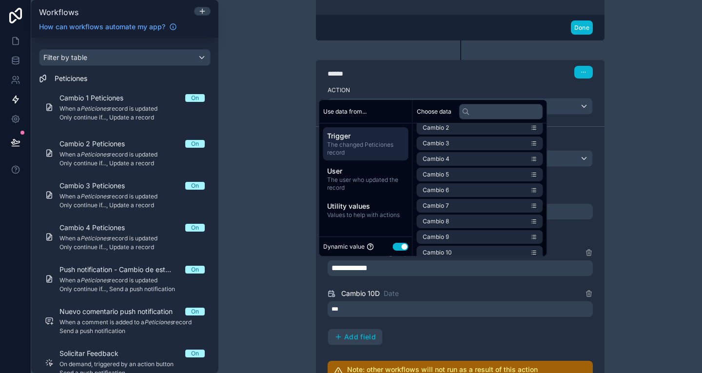
scroll to position [201, 0]
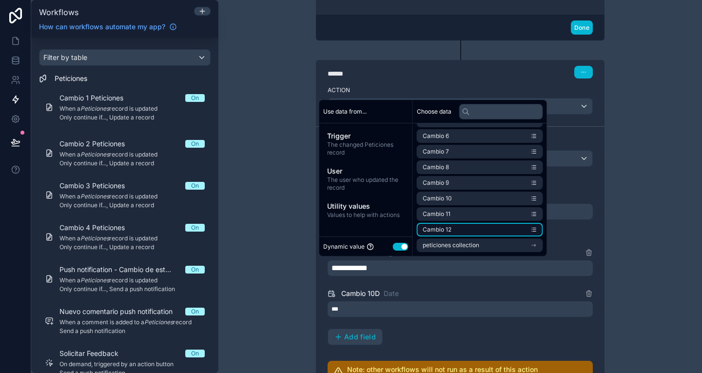
click at [471, 230] on li "Cambio 12" at bounding box center [480, 230] width 126 height 14
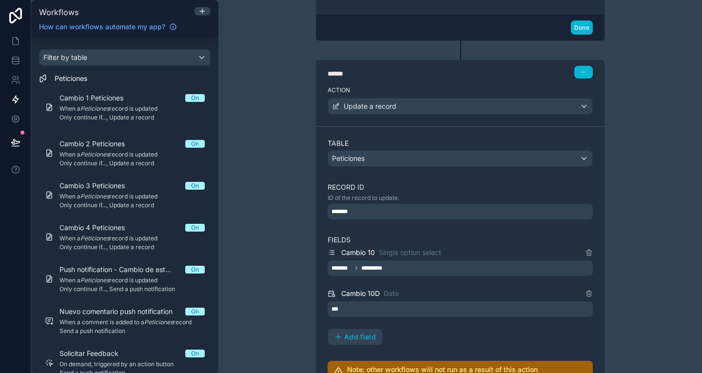
click at [442, 292] on div "Cambio 10D Date" at bounding box center [459, 293] width 265 height 12
click at [580, 249] on div "Cambio 10 Single option select" at bounding box center [459, 253] width 265 height 12
click at [587, 249] on icon at bounding box center [589, 252] width 8 height 8
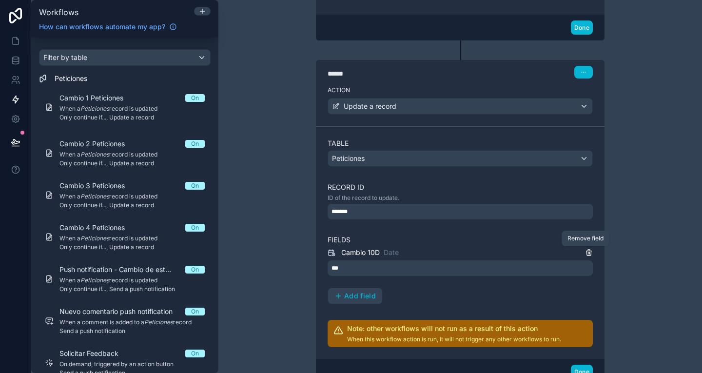
click at [586, 251] on icon at bounding box center [589, 252] width 8 height 8
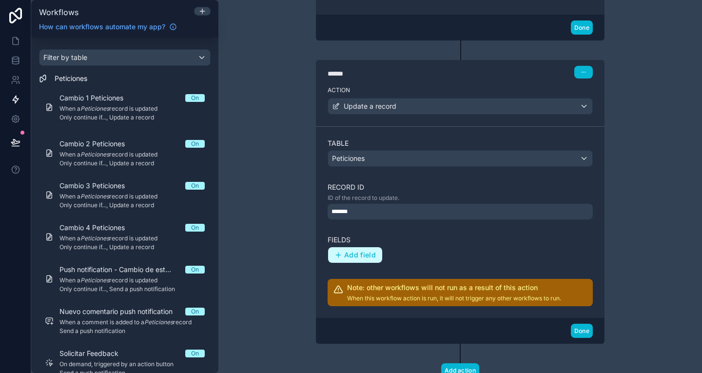
click at [352, 258] on span "Add field" at bounding box center [360, 254] width 32 height 9
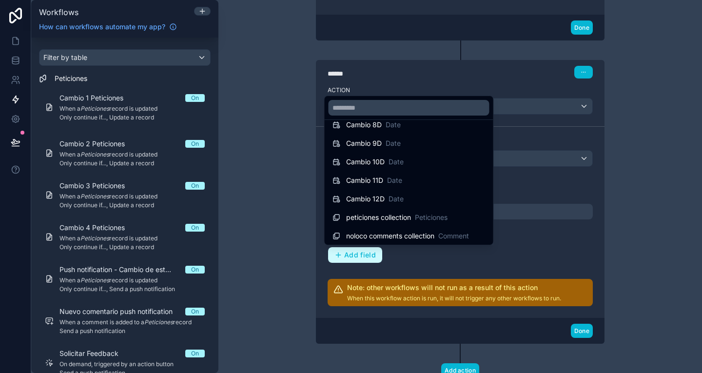
scroll to position [902, 0]
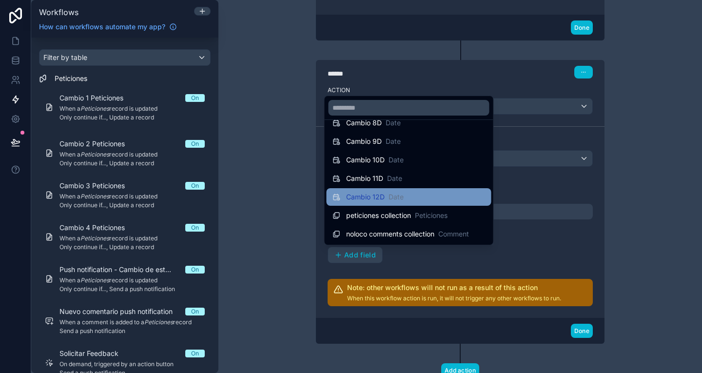
click at [400, 192] on span "Date" at bounding box center [395, 197] width 15 height 10
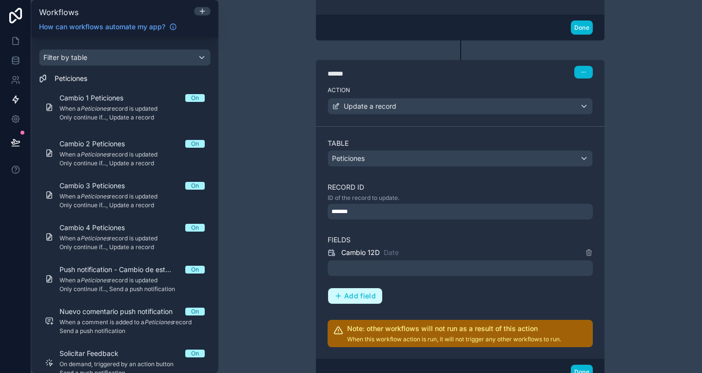
click at [354, 292] on span "Add field" at bounding box center [360, 295] width 32 height 9
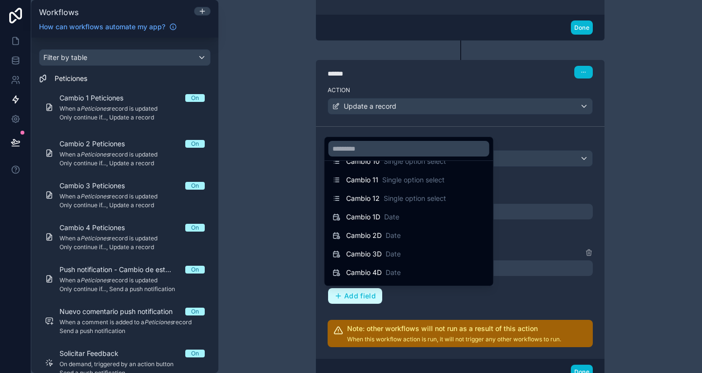
scroll to position [724, 0]
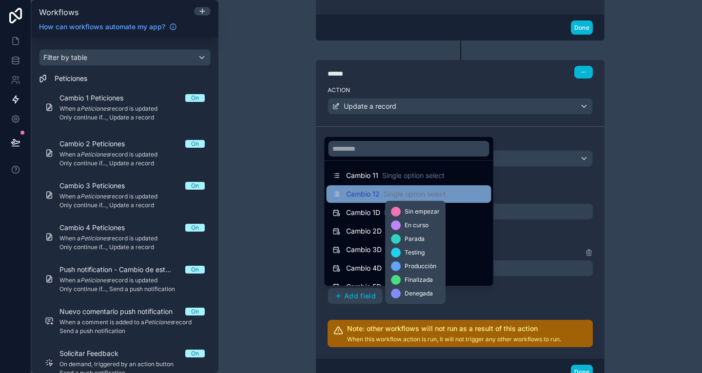
click at [403, 191] on span "Single option select" at bounding box center [414, 194] width 62 height 10
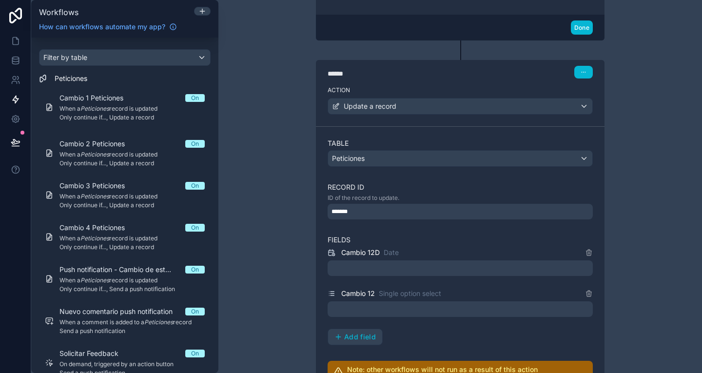
scroll to position [440, 0]
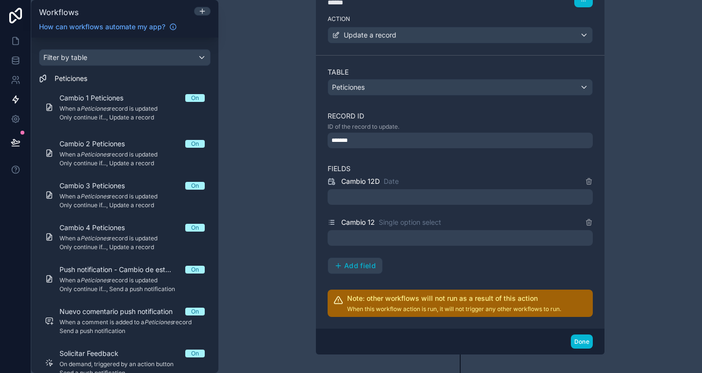
click at [428, 196] on div at bounding box center [459, 197] width 265 height 16
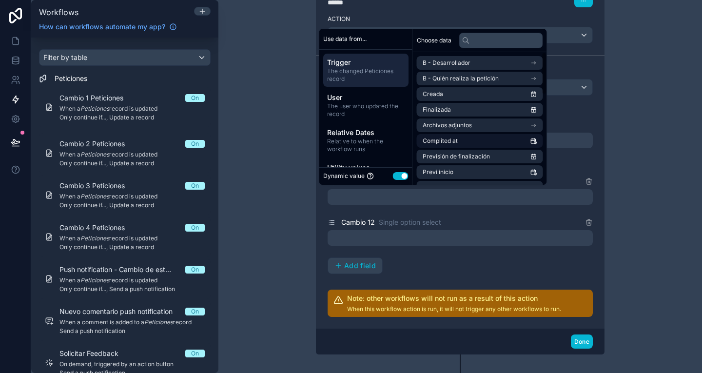
scroll to position [0, 0]
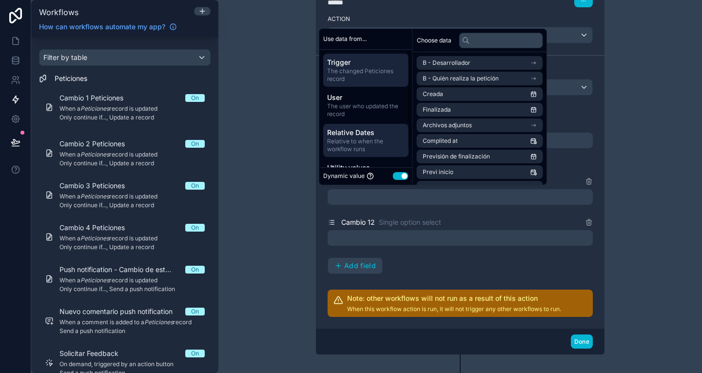
click at [386, 126] on div "Relative Dates Relative to when the workflow runs" at bounding box center [365, 140] width 85 height 33
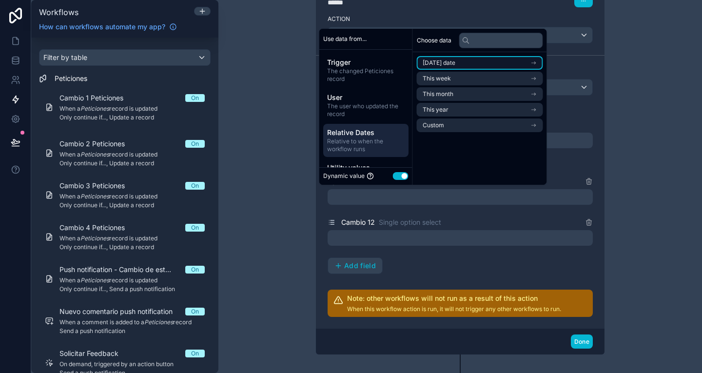
click at [483, 66] on li "[DATE] date" at bounding box center [480, 63] width 126 height 14
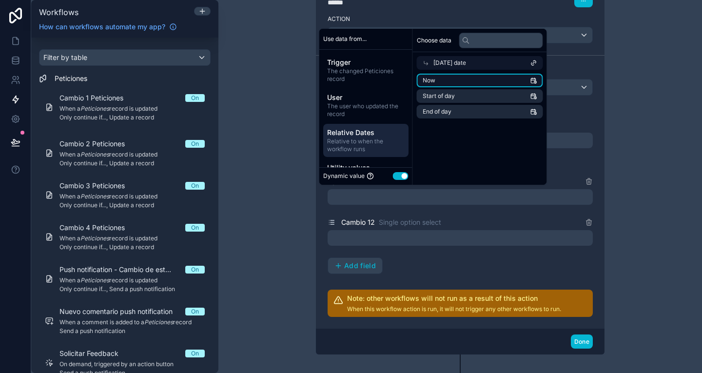
click at [446, 80] on li "Now" at bounding box center [480, 81] width 126 height 14
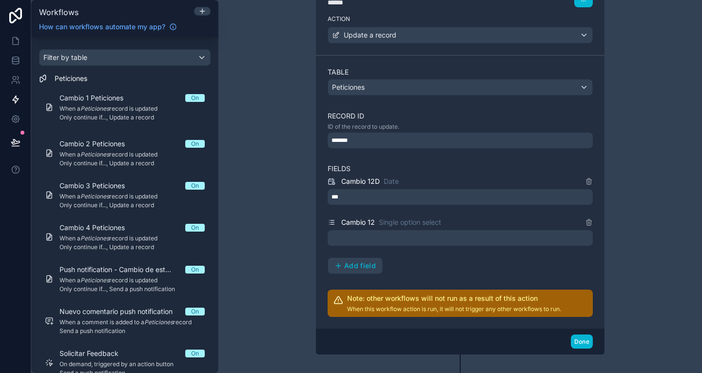
click at [380, 242] on div at bounding box center [459, 238] width 265 height 16
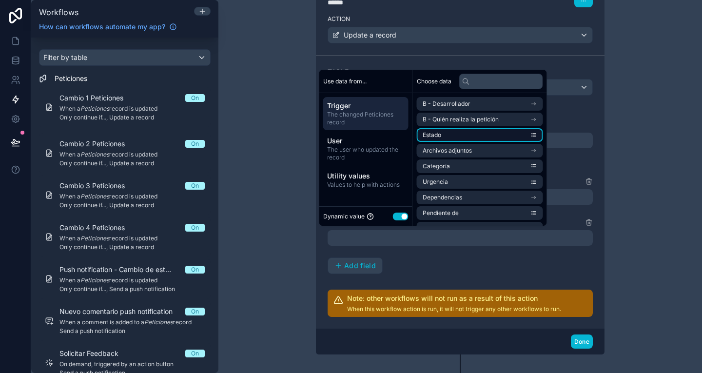
click at [439, 136] on span "Estado" at bounding box center [431, 135] width 19 height 8
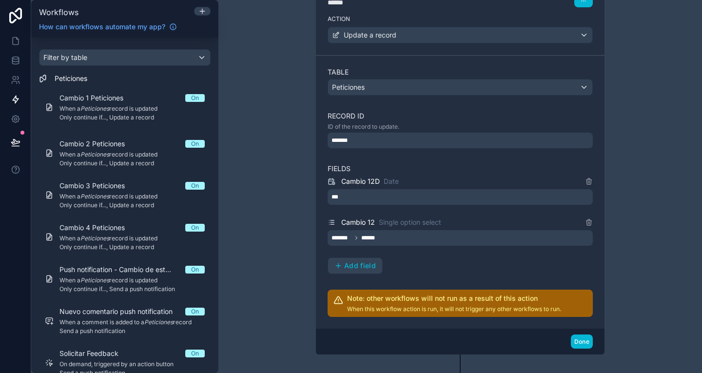
click at [537, 265] on div "Cambio 12D Date *** Cambio 12 Single option select ******* ****** Add field" at bounding box center [459, 224] width 265 height 98
click at [580, 338] on button "Done" at bounding box center [582, 341] width 22 height 14
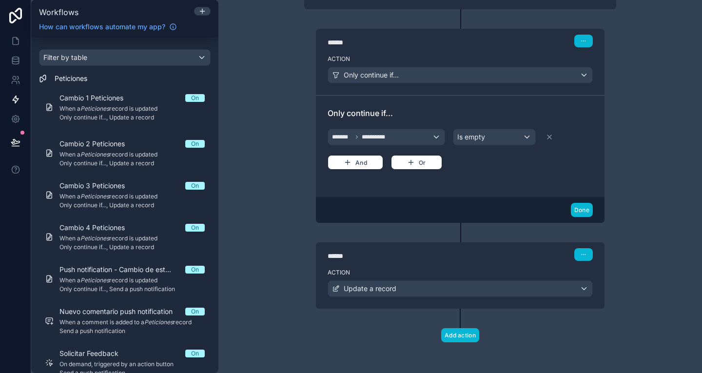
click at [480, 268] on label "Action" at bounding box center [459, 272] width 265 height 8
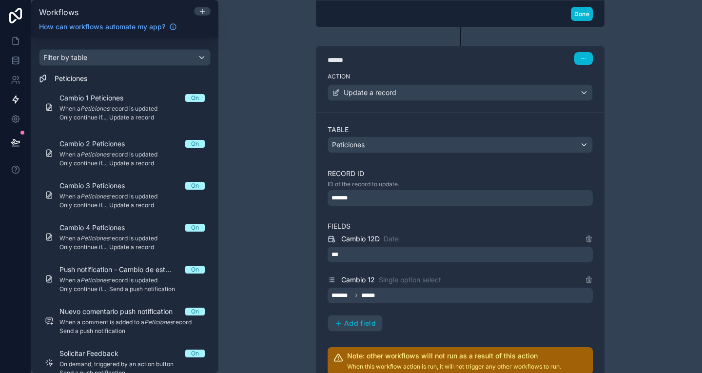
scroll to position [486, 0]
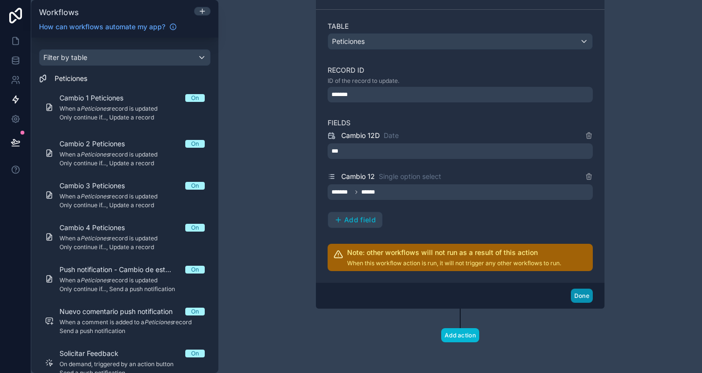
click at [576, 301] on button "Done" at bounding box center [582, 295] width 22 height 14
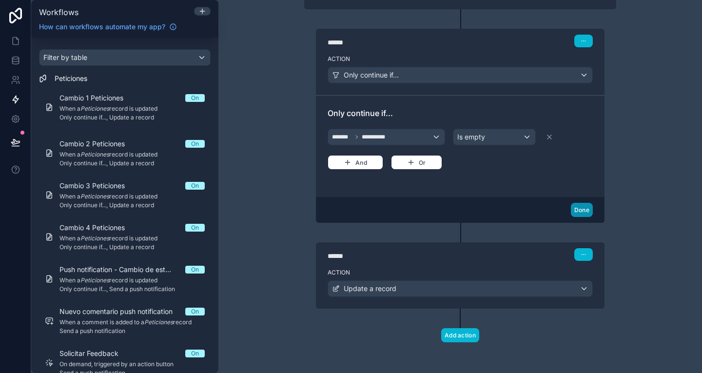
click at [581, 211] on button "Done" at bounding box center [582, 210] width 22 height 14
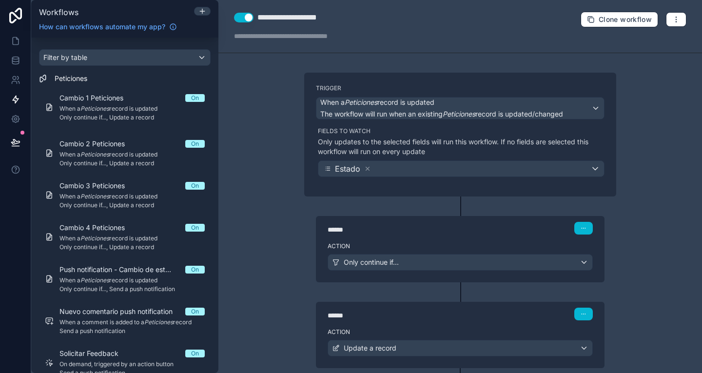
scroll to position [1, 0]
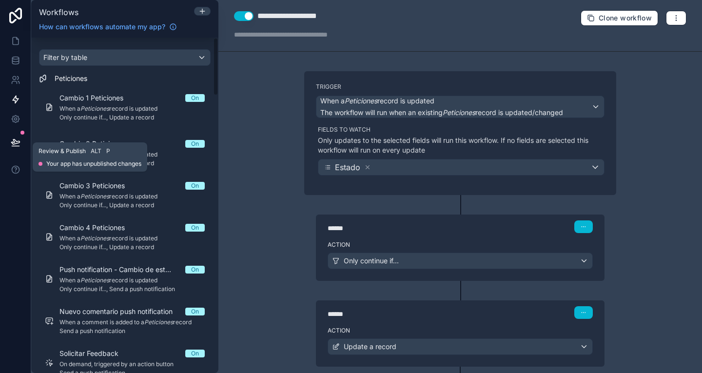
click at [3, 143] on div at bounding box center [15, 142] width 31 height 27
click at [18, 144] on icon at bounding box center [16, 142] width 10 height 10
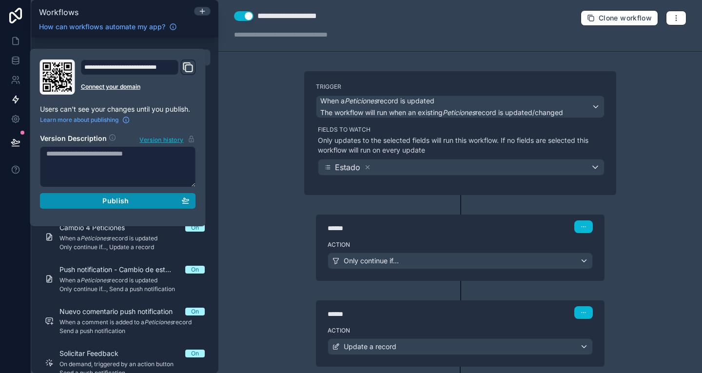
click at [134, 202] on div "Publish" at bounding box center [117, 200] width 143 height 9
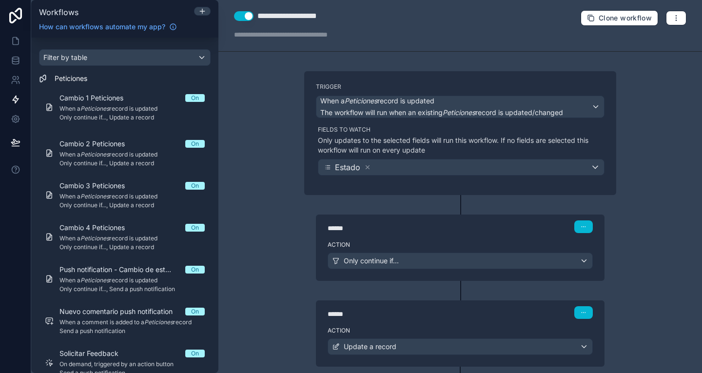
click at [260, 145] on div "**********" at bounding box center [459, 186] width 483 height 373
click at [14, 61] on icon at bounding box center [15, 60] width 6 height 4
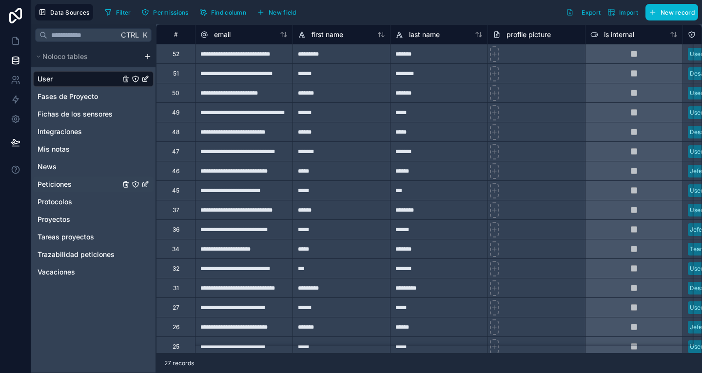
click at [74, 182] on div "Peticiones" at bounding box center [93, 184] width 120 height 16
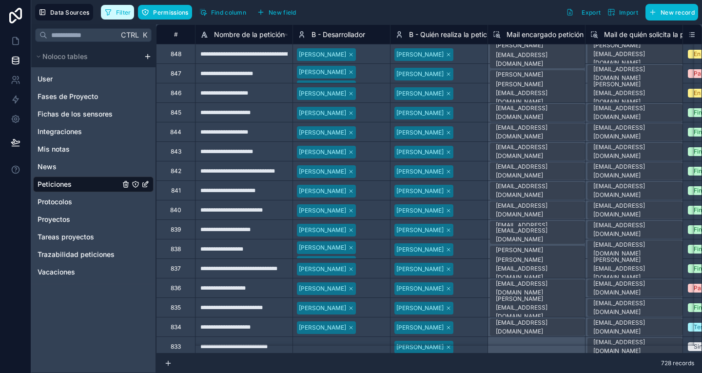
click at [122, 11] on span "Filter" at bounding box center [123, 12] width 15 height 7
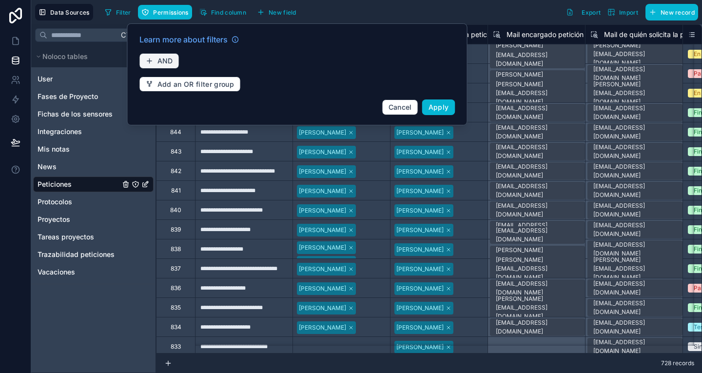
click at [172, 59] on button "AND" at bounding box center [159, 61] width 40 height 16
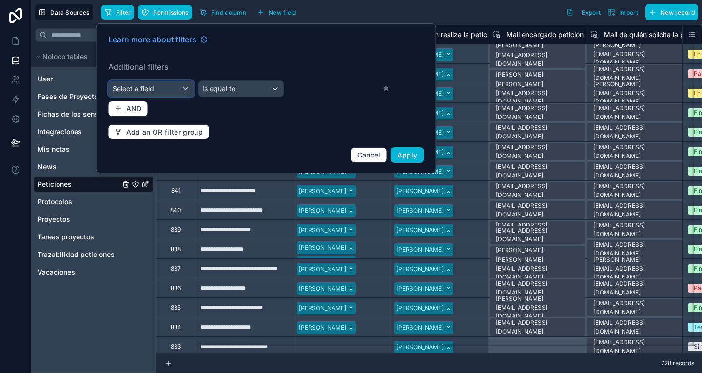
click at [163, 90] on div "Select a field" at bounding box center [151, 89] width 85 height 16
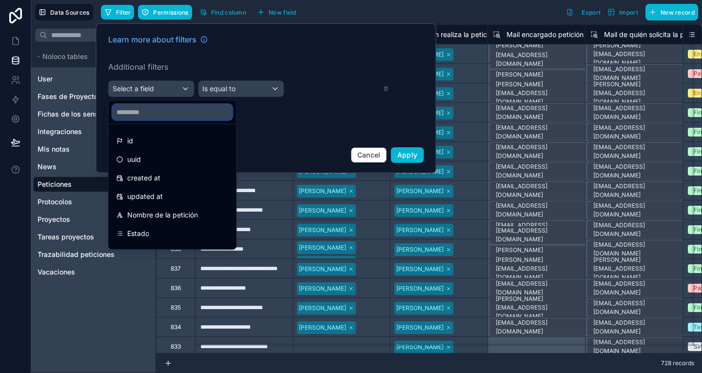
click at [152, 106] on input "text" at bounding box center [173, 112] width 120 height 16
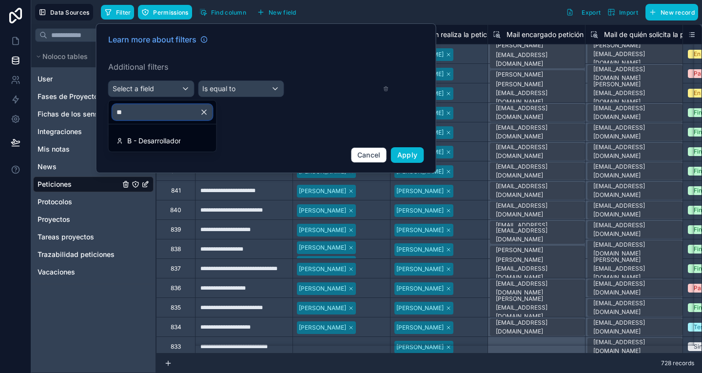
type input "*"
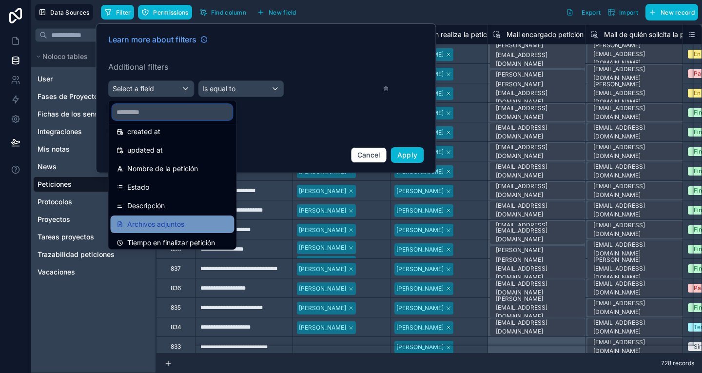
scroll to position [66, 0]
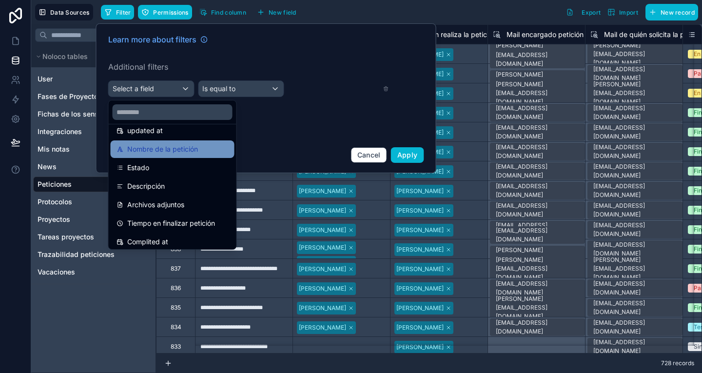
click at [176, 153] on span "Nombre de la petición" at bounding box center [162, 149] width 71 height 12
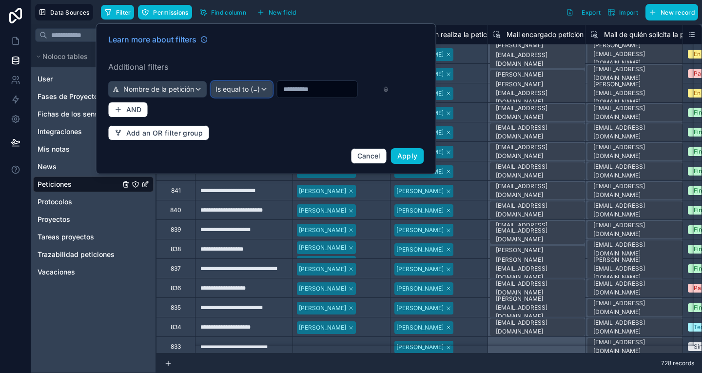
click at [260, 87] on span "Is equal to (=)" at bounding box center [237, 89] width 44 height 10
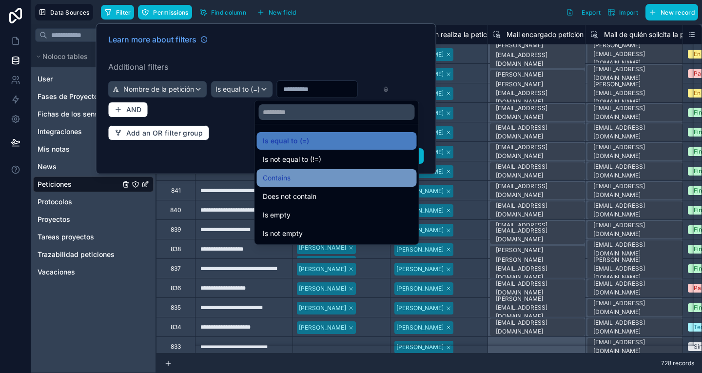
click at [285, 176] on span "Contains" at bounding box center [277, 178] width 28 height 12
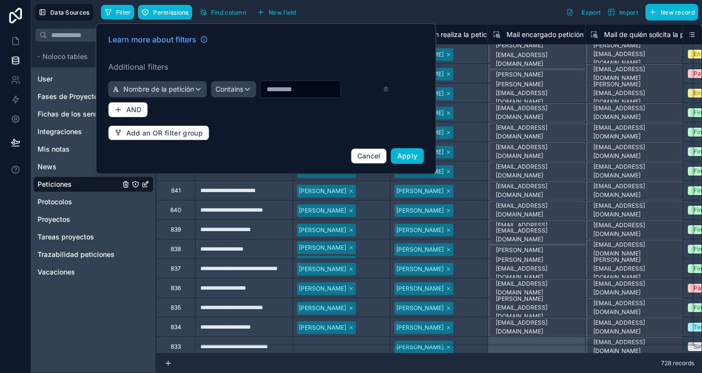
click at [290, 89] on input "text" at bounding box center [301, 89] width 80 height 14
type input "*********"
click at [411, 160] on span "Apply" at bounding box center [407, 156] width 20 height 8
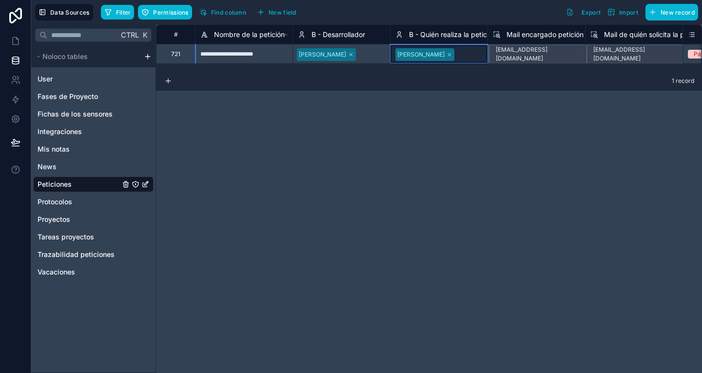
click at [446, 53] on icon at bounding box center [449, 55] width 6 height 6
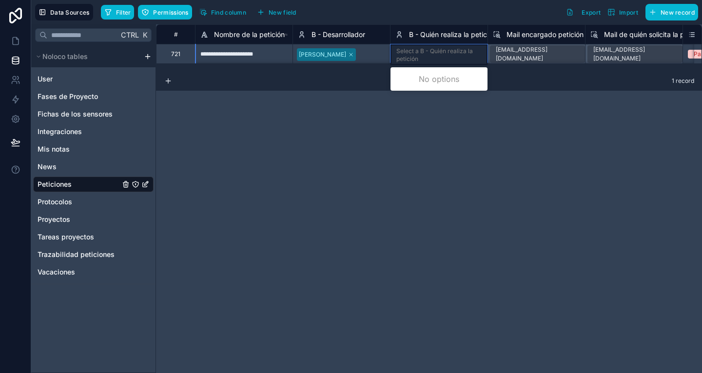
click at [443, 53] on div "Select a B - Quién realiza la petición" at bounding box center [438, 55] width 85 height 16
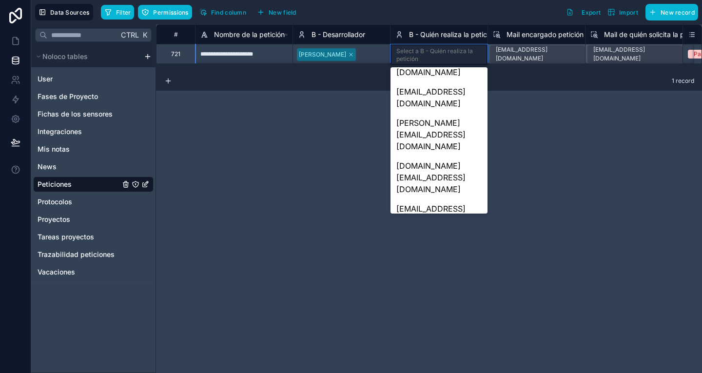
scroll to position [93, 0]
click at [417, 229] on div "[EMAIL_ADDRESS][DOMAIN_NAME]" at bounding box center [438, 244] width 97 height 31
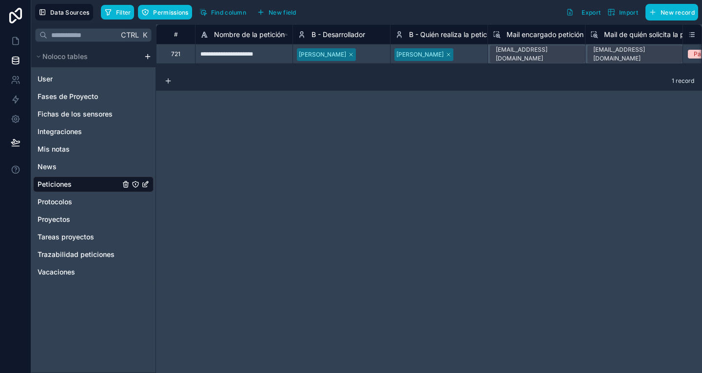
click at [306, 154] on div "**********" at bounding box center [429, 198] width 546 height 348
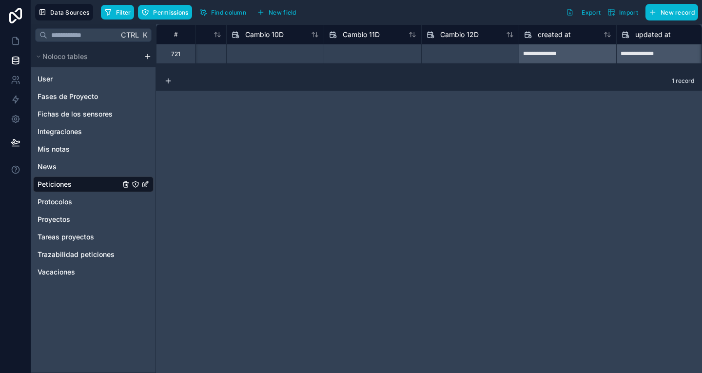
scroll to position [0, 4841]
click at [65, 73] on div "User" at bounding box center [93, 79] width 120 height 16
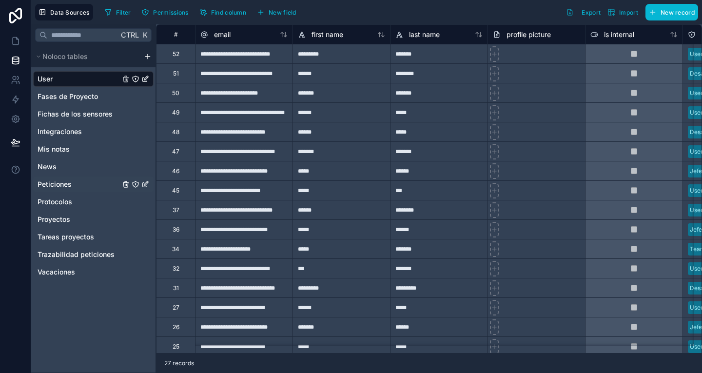
click at [91, 180] on div "Peticiones" at bounding box center [93, 184] width 120 height 16
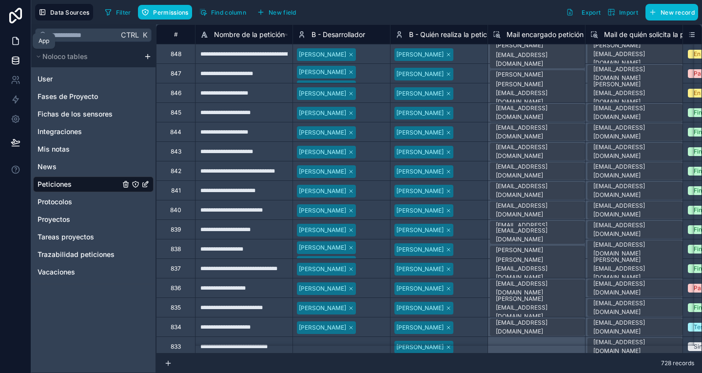
click at [17, 41] on icon at bounding box center [16, 41] width 10 height 10
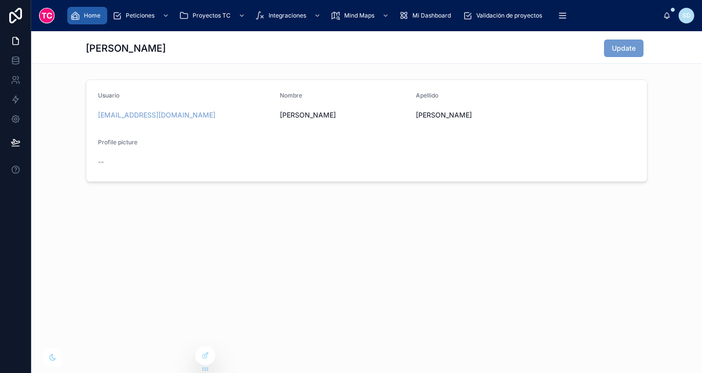
click at [95, 13] on span "Home" at bounding box center [92, 16] width 17 height 8
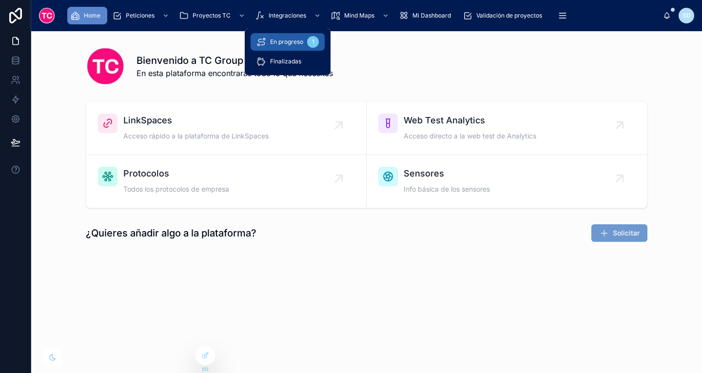
click at [282, 41] on span "En progreso" at bounding box center [286, 42] width 33 height 8
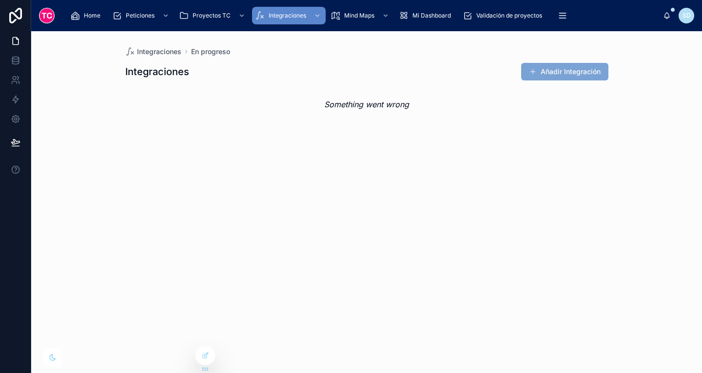
click at [575, 66] on button "Añadir Integración" at bounding box center [564, 72] width 87 height 18
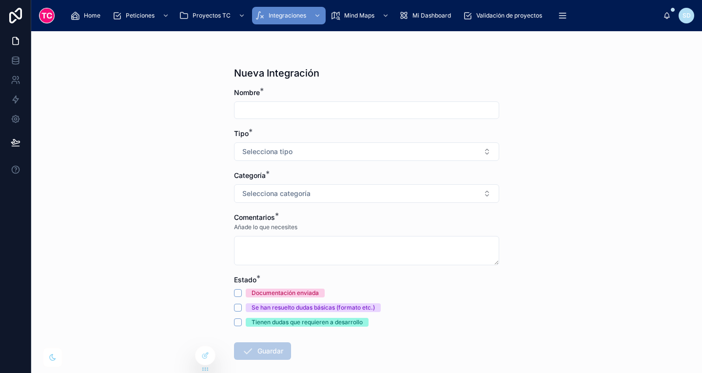
click at [360, 109] on input "text" at bounding box center [366, 110] width 264 height 14
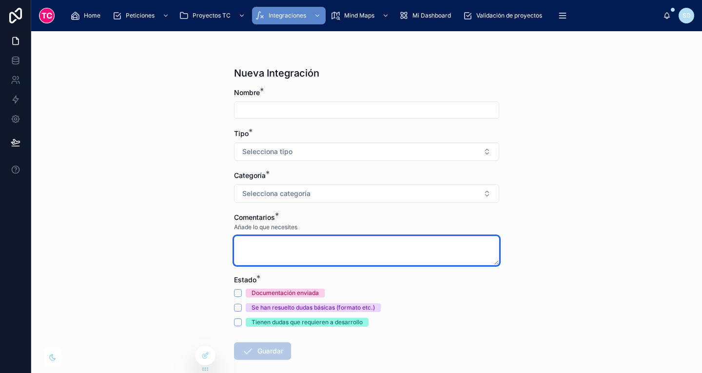
click at [303, 248] on textarea at bounding box center [366, 250] width 265 height 29
paste textarea "**********"
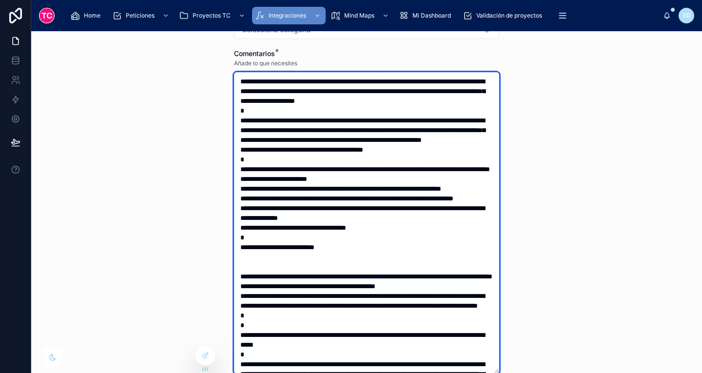
type textarea "**********"
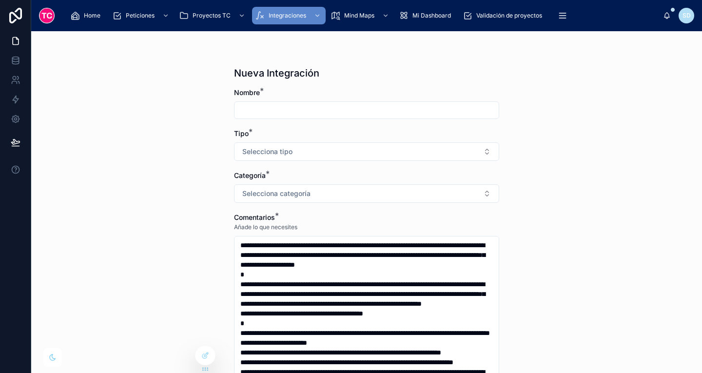
click at [253, 115] on input "text" at bounding box center [366, 110] width 264 height 14
paste input "**********"
click at [244, 110] on input "**********" at bounding box center [366, 110] width 264 height 14
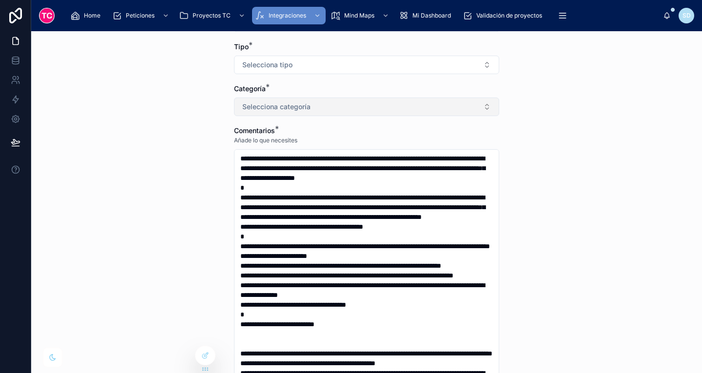
scroll to position [96, 0]
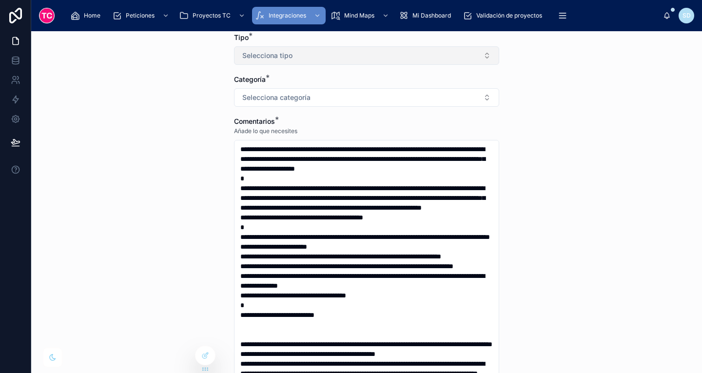
type input "**********"
click at [287, 53] on span "Selecciona tipo" at bounding box center [267, 56] width 50 height 10
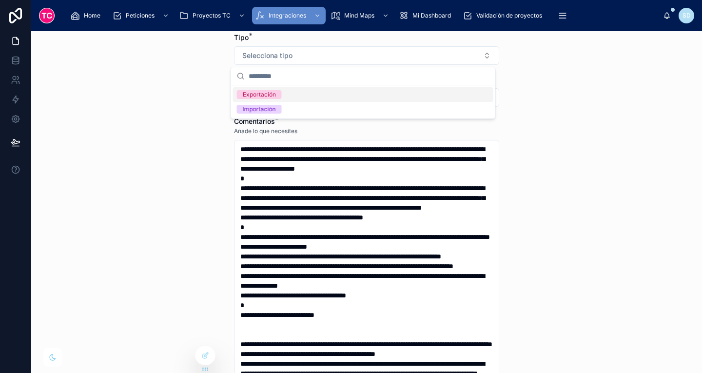
click at [288, 95] on div "Exportación" at bounding box center [363, 94] width 260 height 15
click at [192, 197] on div "**********" at bounding box center [366, 202] width 670 height 342
click at [287, 106] on button "Selecciona categoría" at bounding box center [366, 97] width 265 height 19
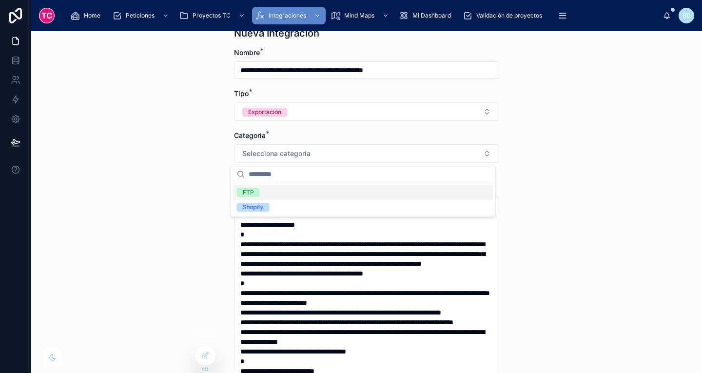
scroll to position [40, 0]
click at [271, 194] on div "FTP" at bounding box center [363, 192] width 260 height 15
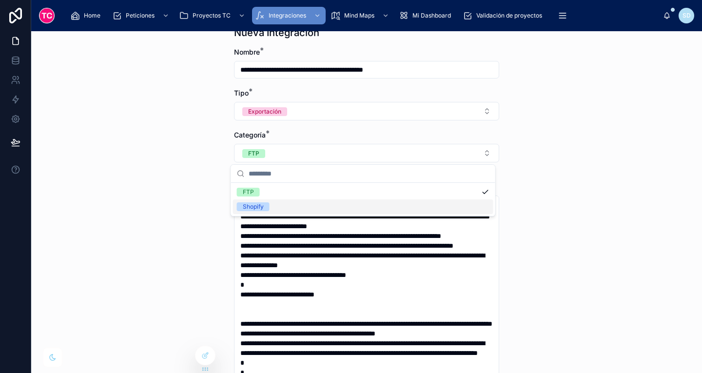
scroll to position [76, 0]
click at [629, 181] on div "**********" at bounding box center [366, 202] width 670 height 342
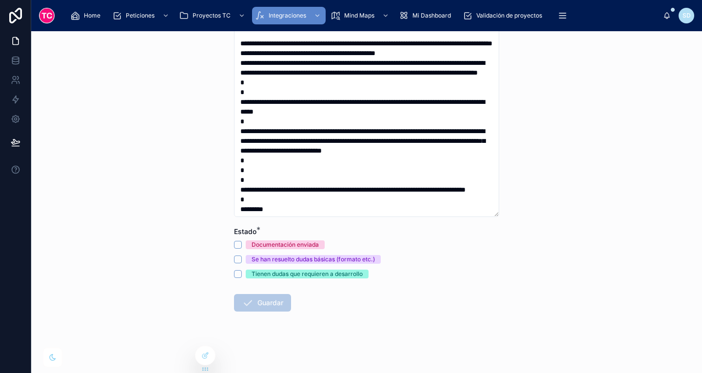
scroll to position [321, 0]
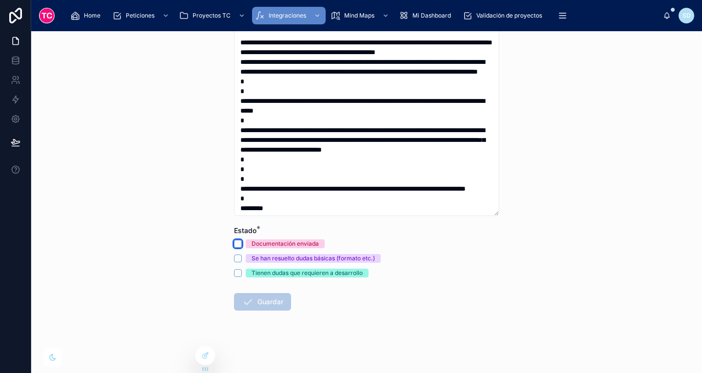
click at [234, 244] on button "Documentación enviada" at bounding box center [238, 244] width 8 height 8
click at [271, 295] on button "Guardar" at bounding box center [262, 302] width 57 height 18
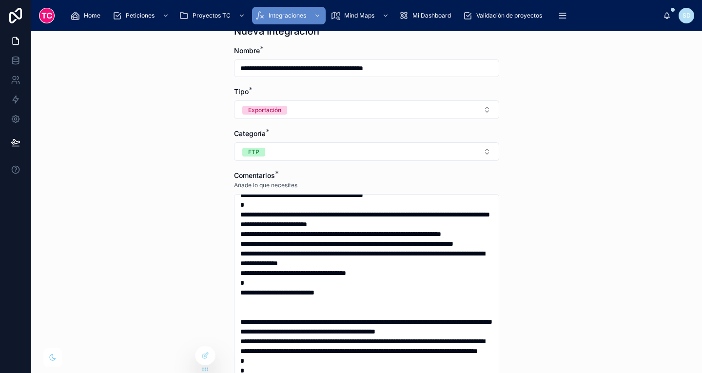
scroll to position [0, 0]
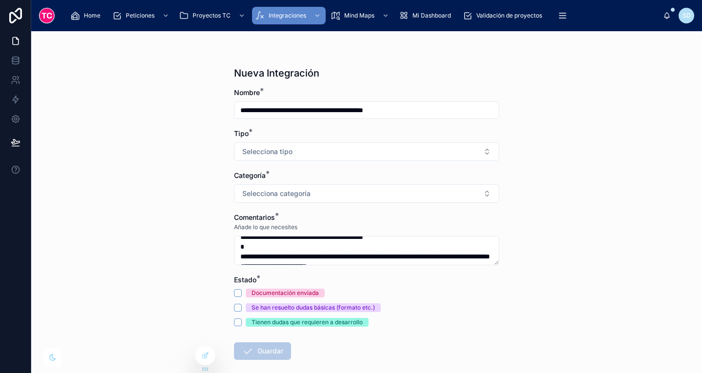
click at [265, 345] on div "Guardar" at bounding box center [262, 351] width 57 height 18
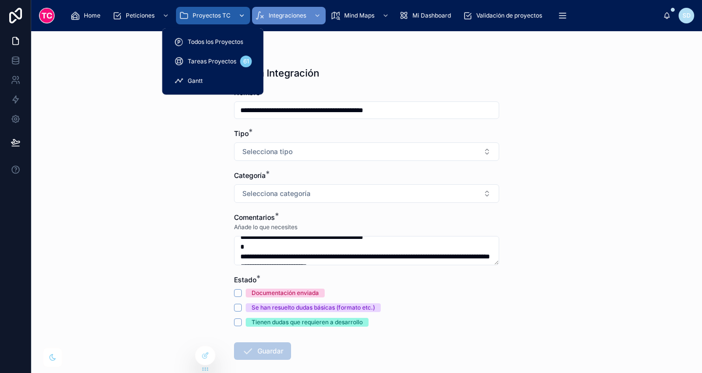
click at [211, 21] on div "Proyectos TC" at bounding box center [213, 16] width 68 height 16
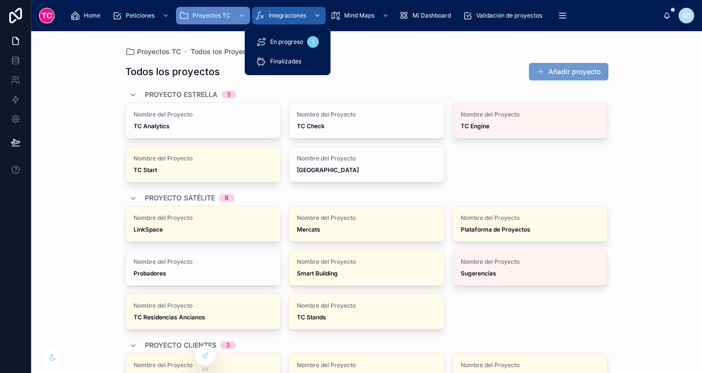
click at [293, 10] on div "Integraciones" at bounding box center [289, 16] width 68 height 16
